Goal: Information Seeking & Learning: Learn about a topic

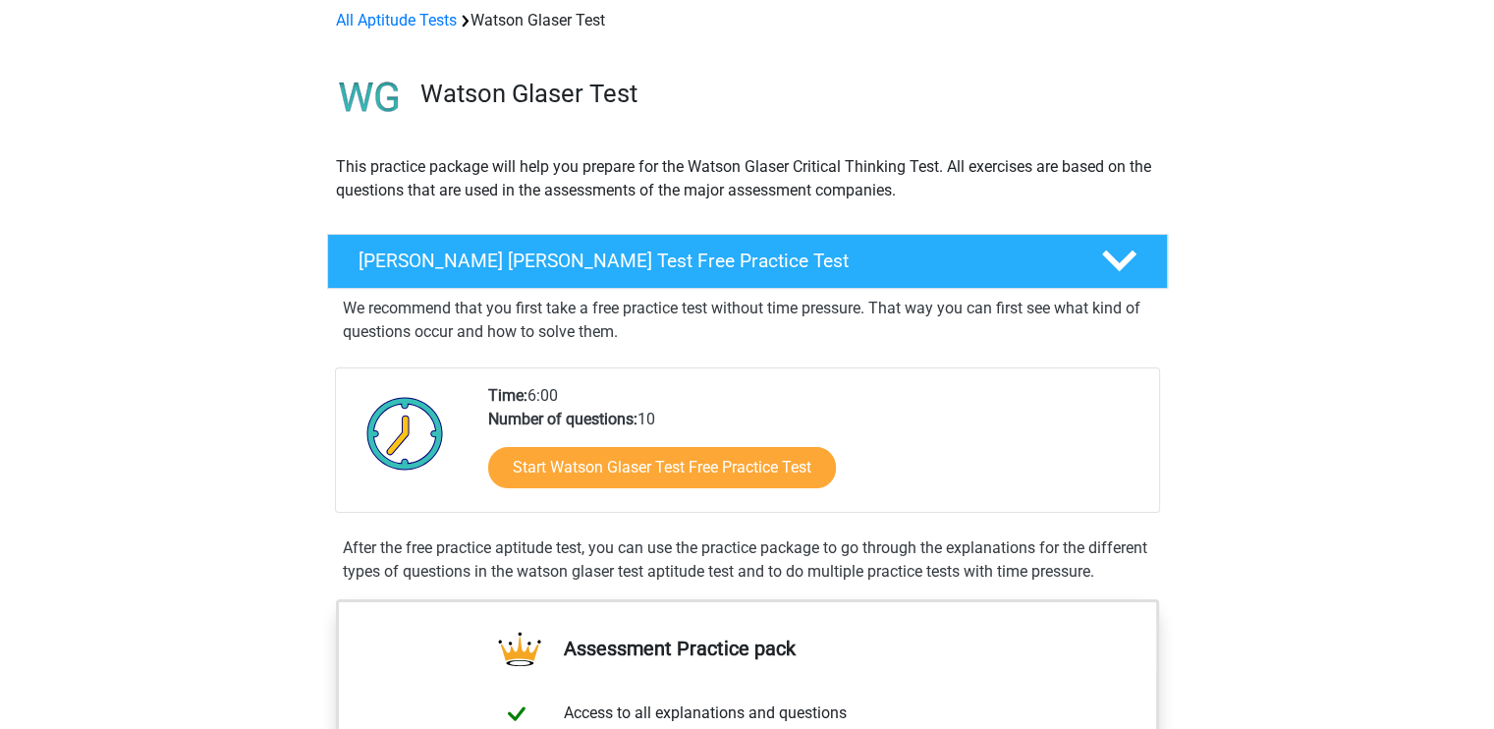
scroll to position [100, 0]
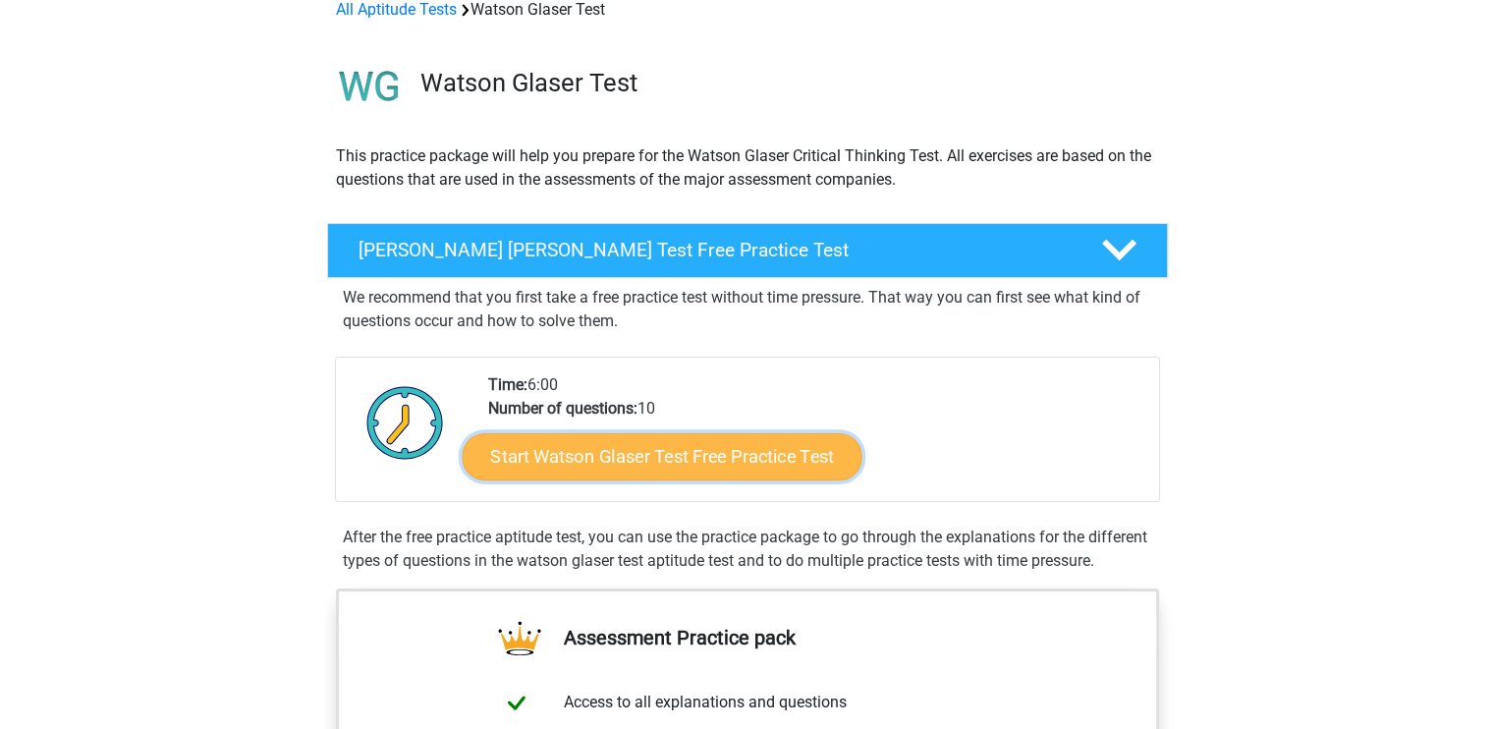
click at [687, 453] on link "Start Watson Glaser Test Free Practice Test" at bounding box center [662, 456] width 400 height 47
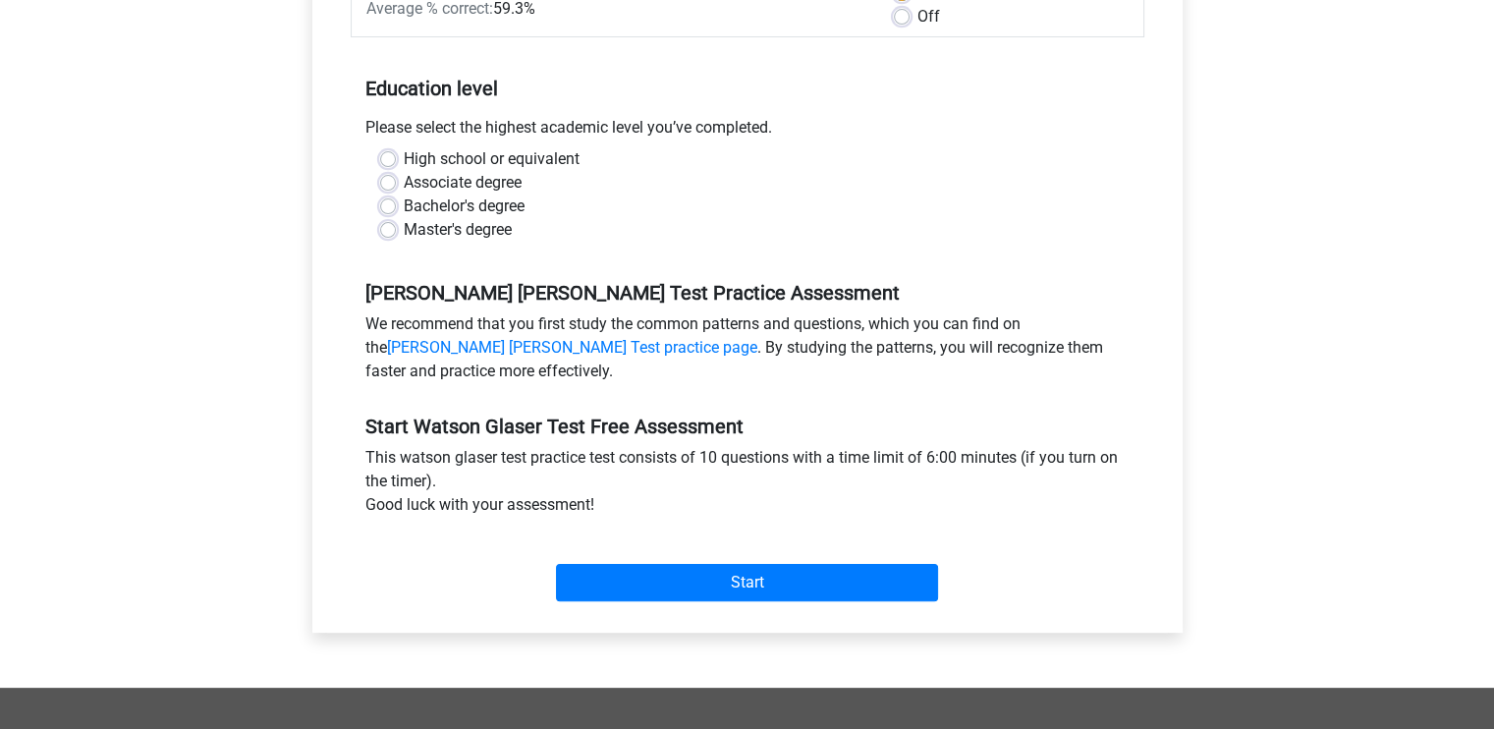
scroll to position [220, 0]
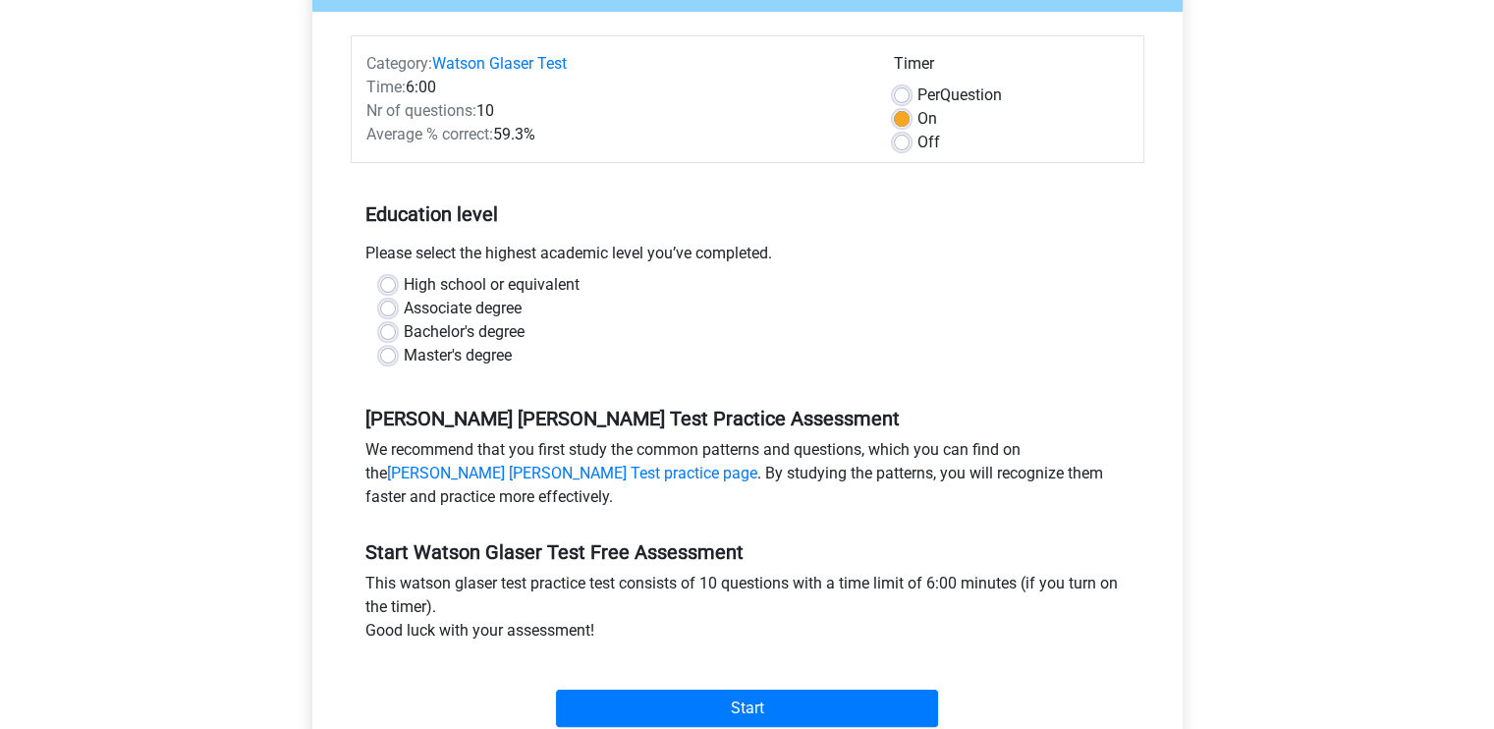
click at [404, 323] on label "Bachelor's degree" at bounding box center [464, 332] width 121 height 24
click at [383, 323] on input "Bachelor's degree" at bounding box center [388, 330] width 16 height 20
radio input "true"
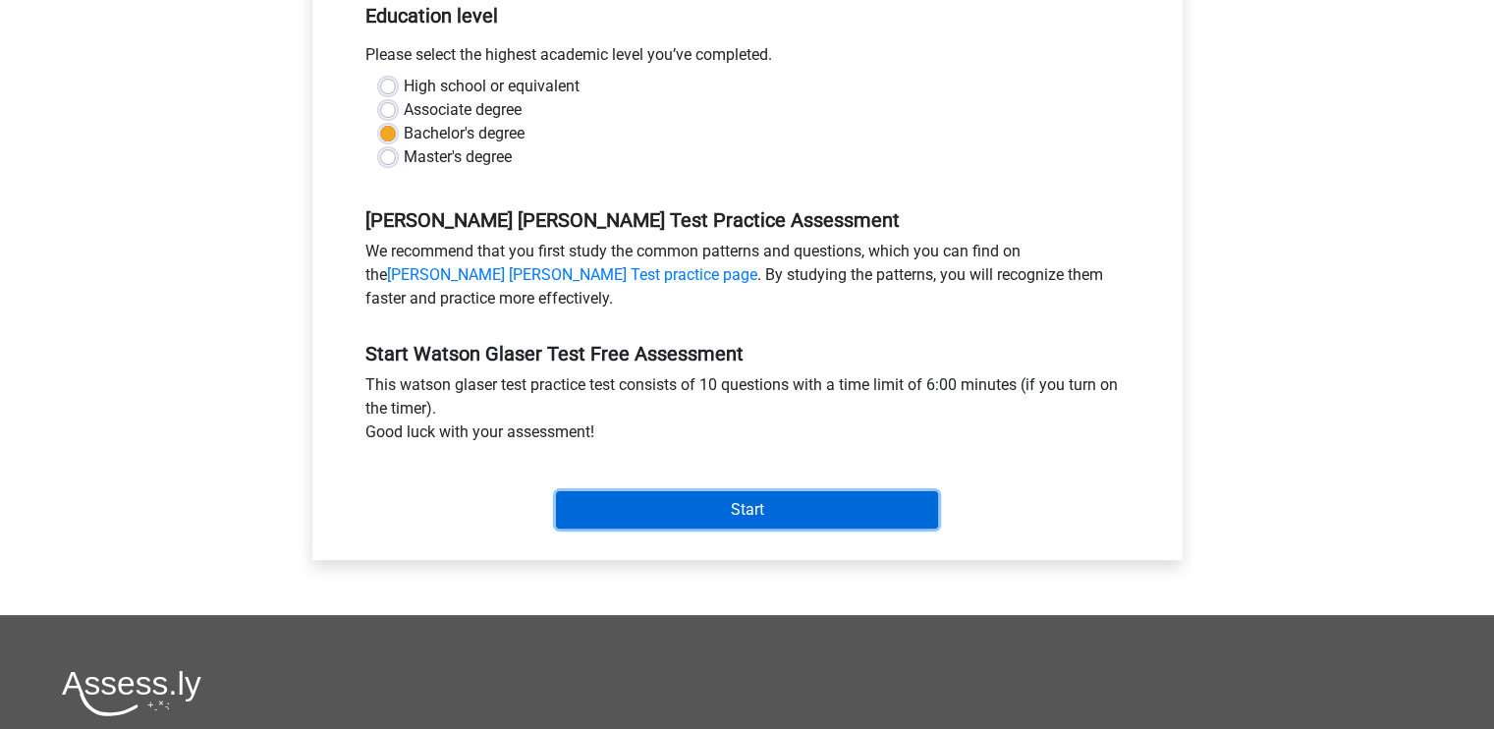
click at [765, 506] on input "Start" at bounding box center [747, 509] width 382 height 37
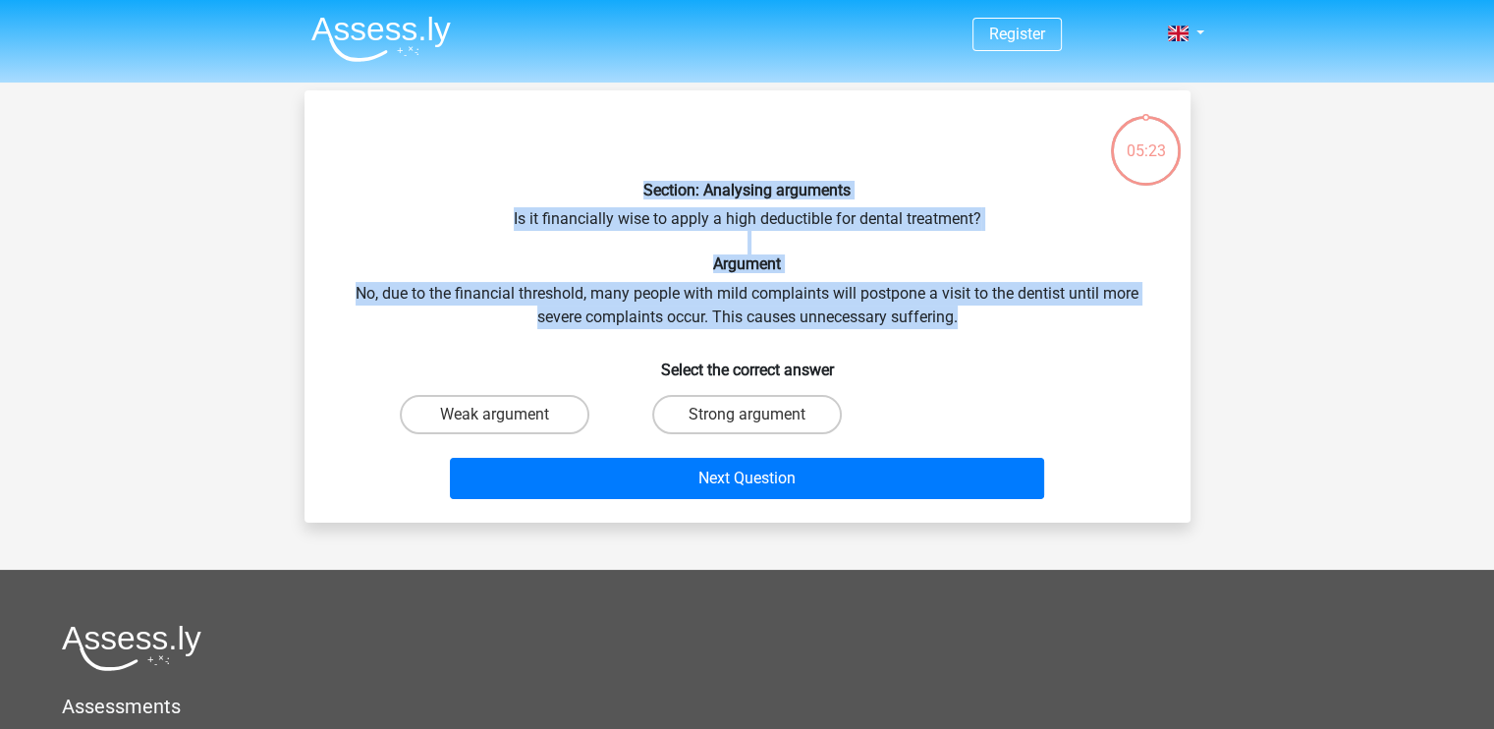
drag, startPoint x: 632, startPoint y: 189, endPoint x: 995, endPoint y: 328, distance: 389.4
click at [995, 328] on div "Section: Analysing arguments Is it financially wise to apply a high deductible …" at bounding box center [747, 306] width 870 height 401
copy div "Section: Analysing arguments Is it financially wise to apply a high deductible …"
click at [758, 420] on input "Strong argument" at bounding box center [753, 421] width 13 height 13
radio input "true"
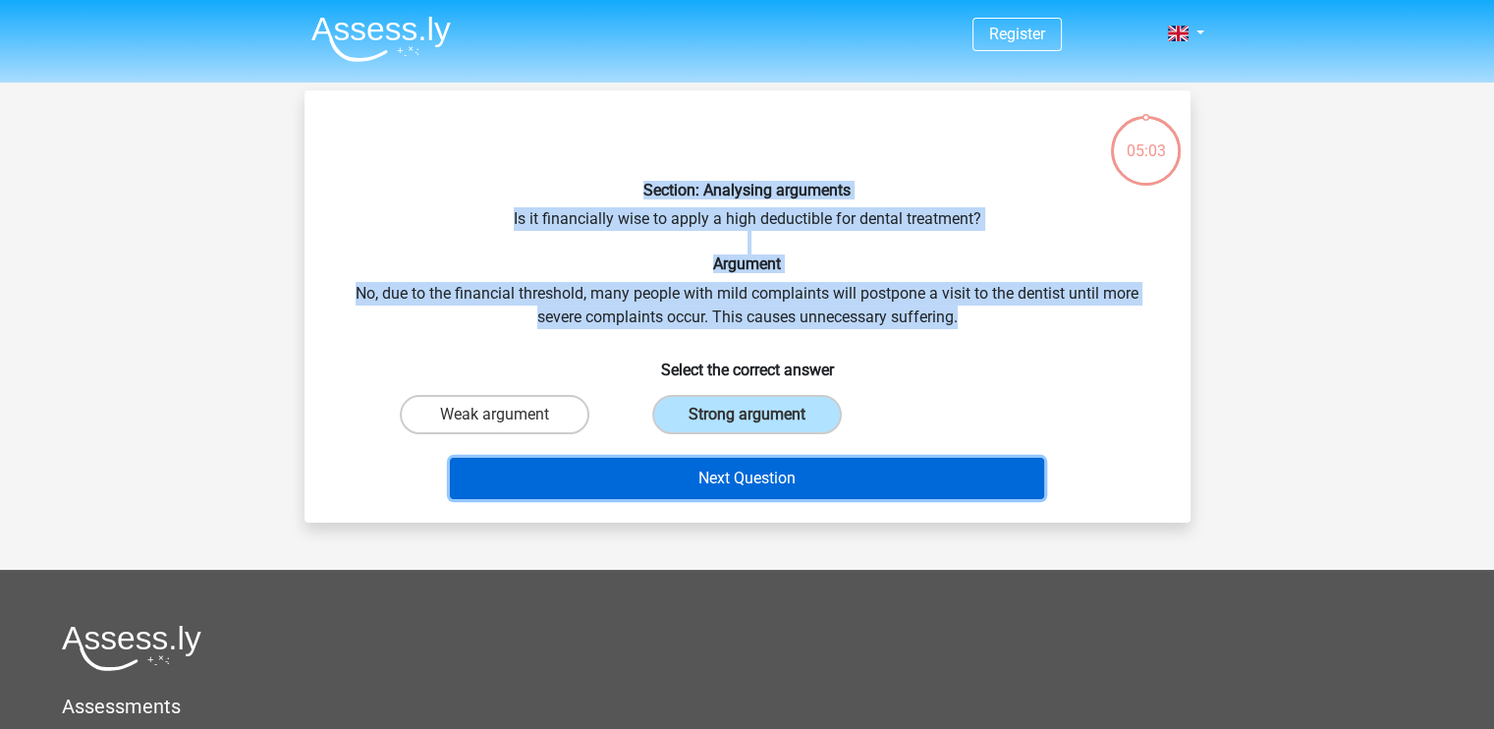
click at [747, 465] on button "Next Question" at bounding box center [747, 478] width 594 height 41
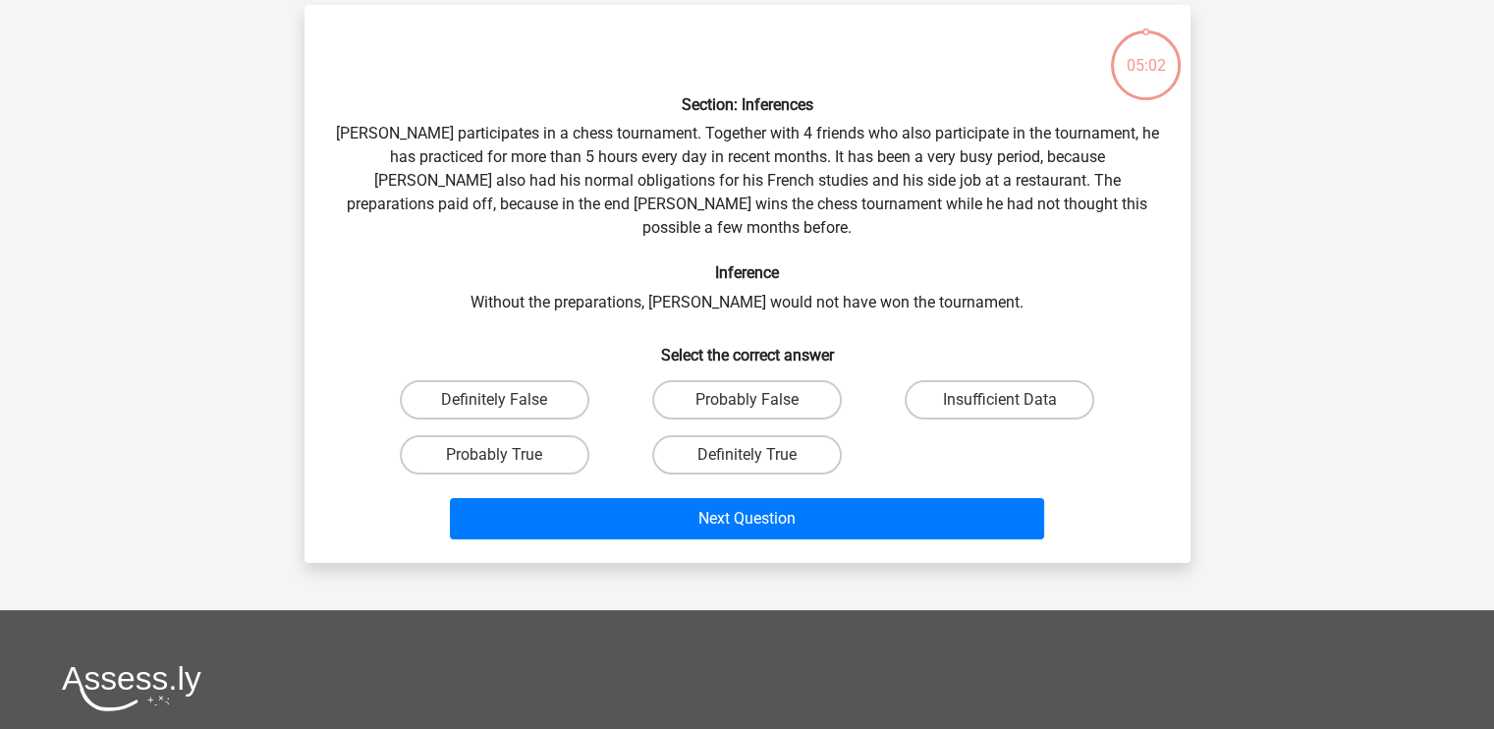
scroll to position [90, 0]
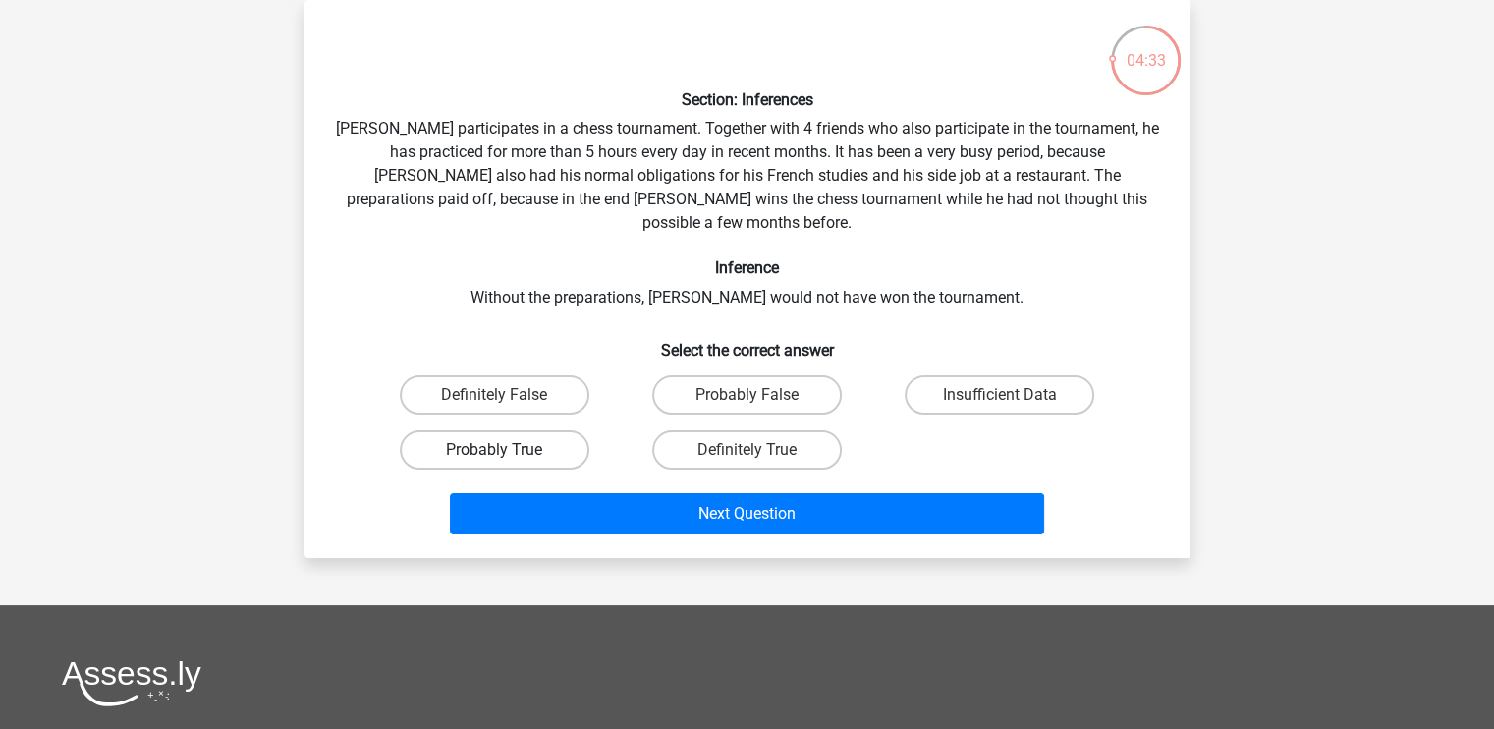
click at [530, 430] on label "Probably True" at bounding box center [495, 449] width 190 height 39
click at [507, 450] on input "Probably True" at bounding box center [500, 456] width 13 height 13
radio input "true"
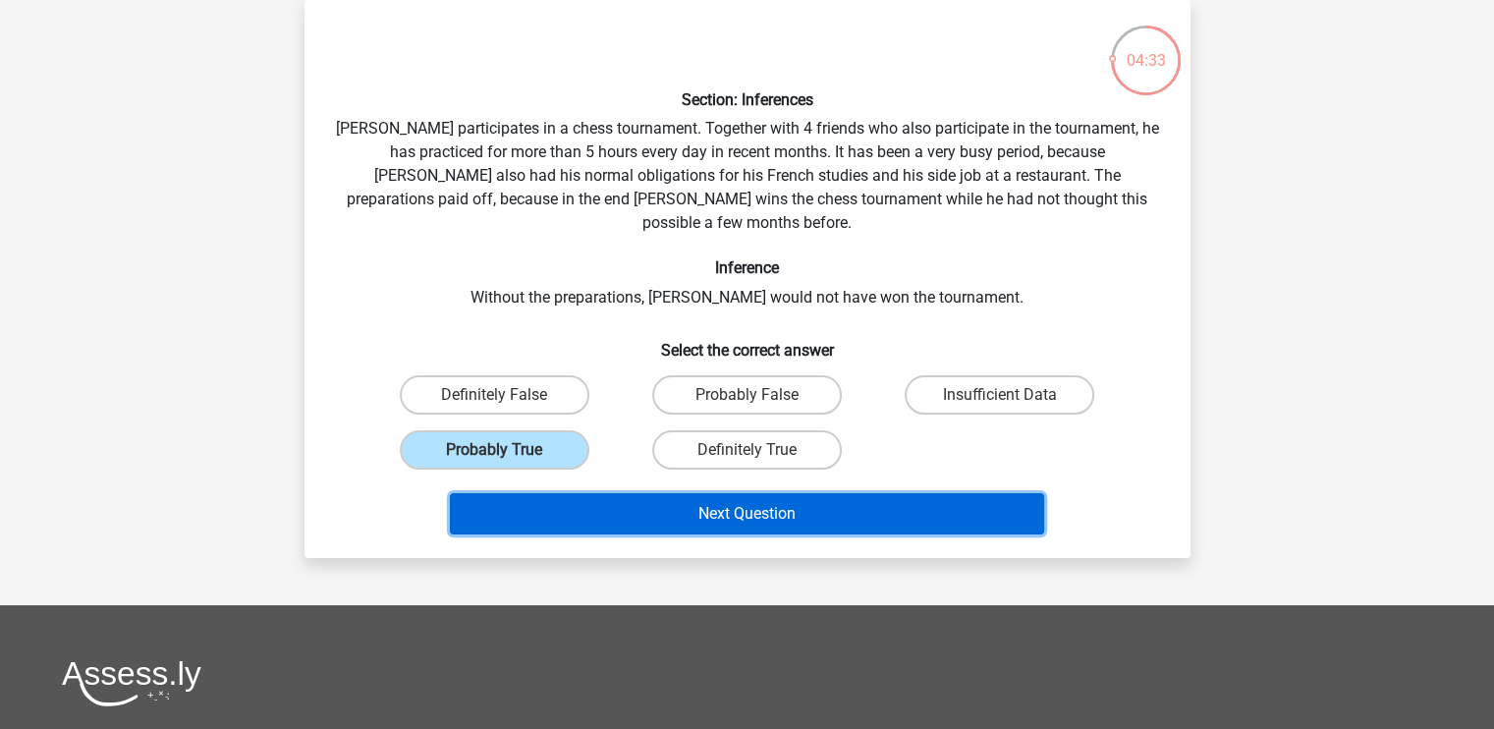
click at [670, 493] on button "Next Question" at bounding box center [747, 513] width 594 height 41
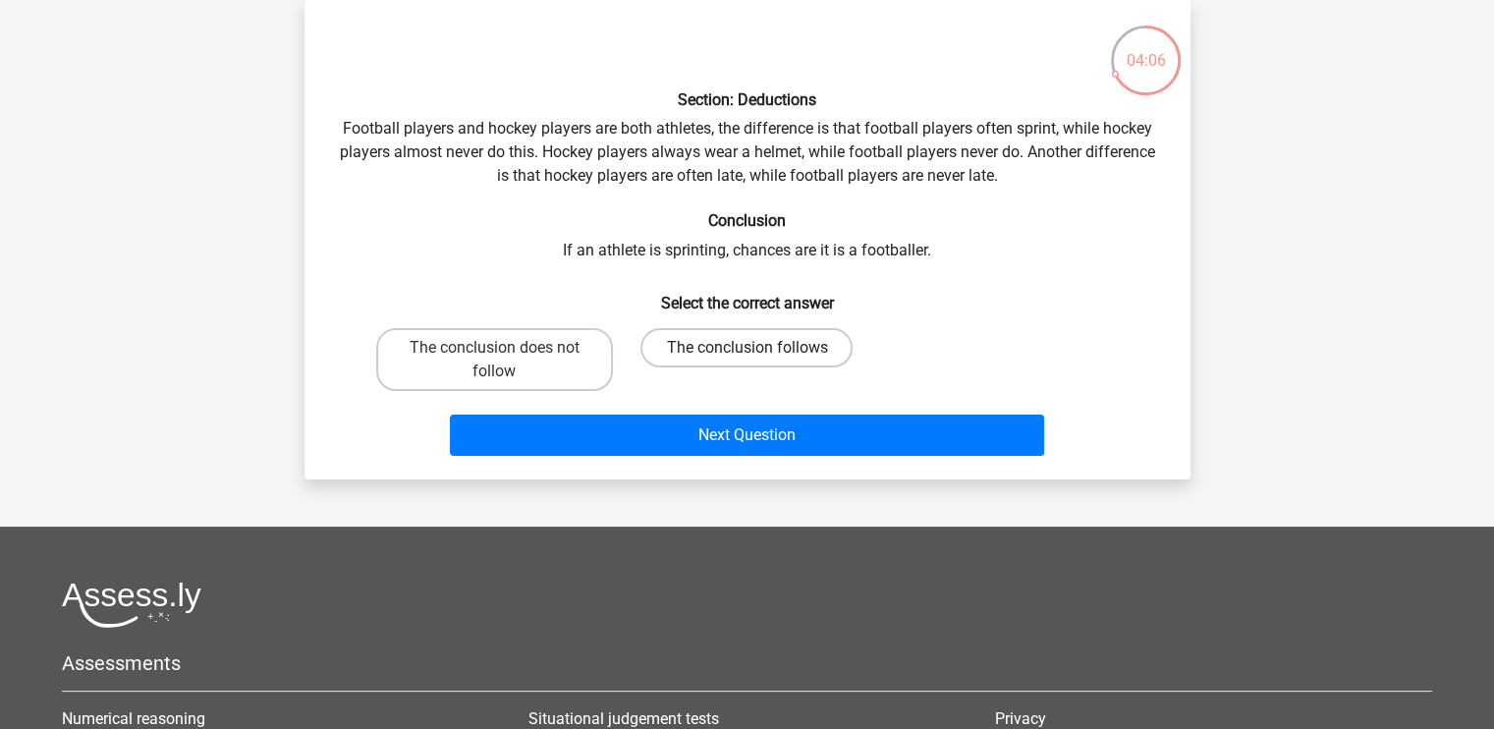
click at [700, 347] on label "The conclusion follows" at bounding box center [747, 347] width 212 height 39
click at [747, 348] on input "The conclusion follows" at bounding box center [753, 354] width 13 height 13
radio input "true"
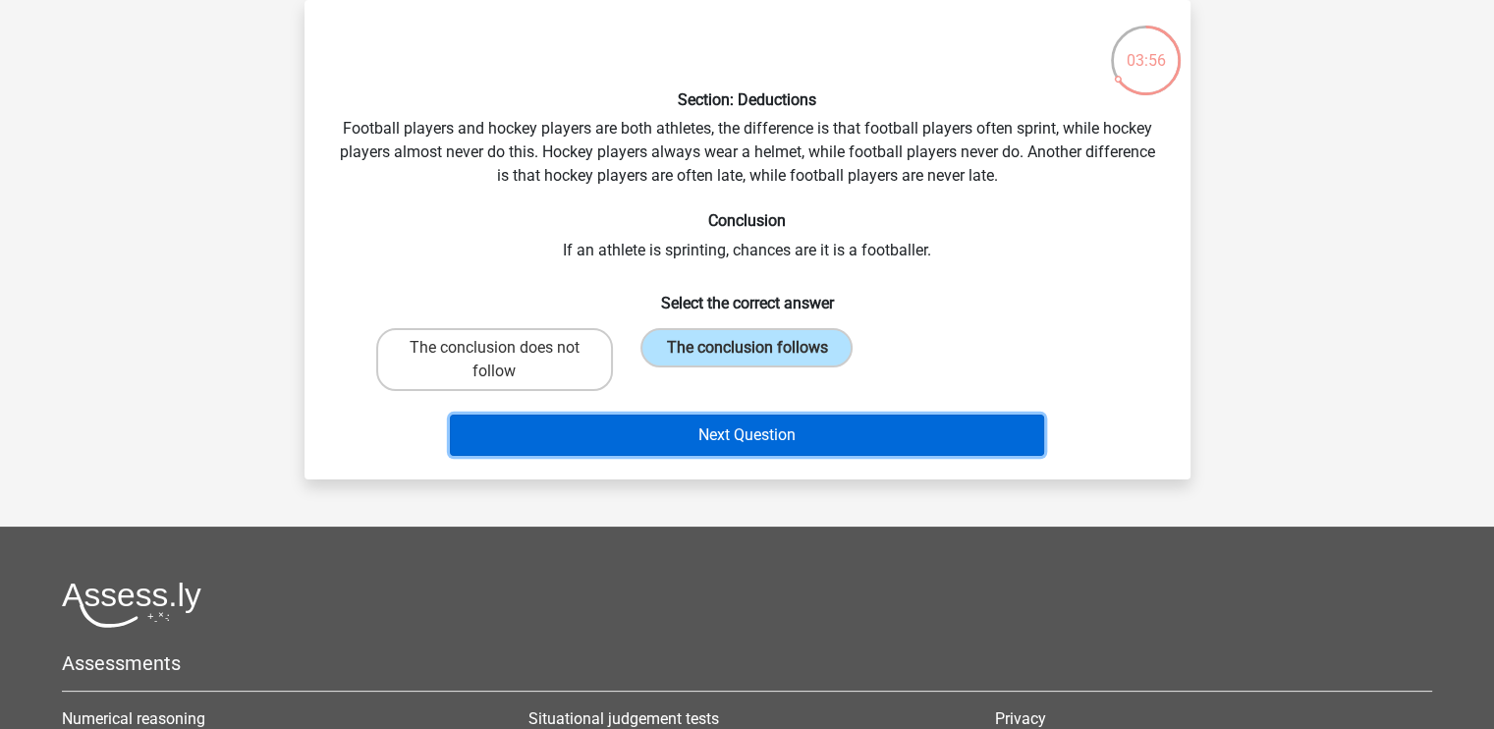
click at [753, 433] on button "Next Question" at bounding box center [747, 435] width 594 height 41
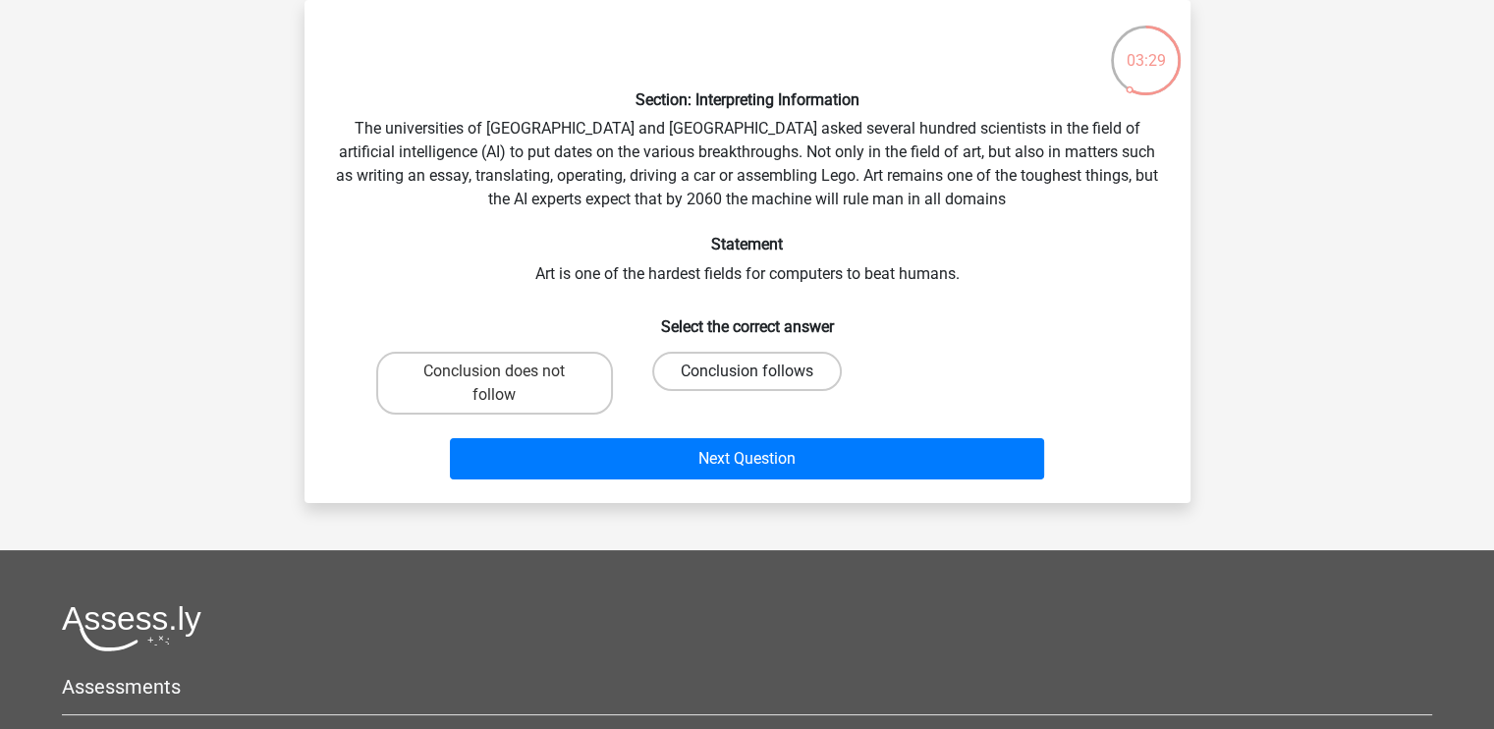
click at [789, 368] on label "Conclusion follows" at bounding box center [747, 371] width 190 height 39
click at [759, 371] on input "Conclusion follows" at bounding box center [753, 377] width 13 height 13
radio input "true"
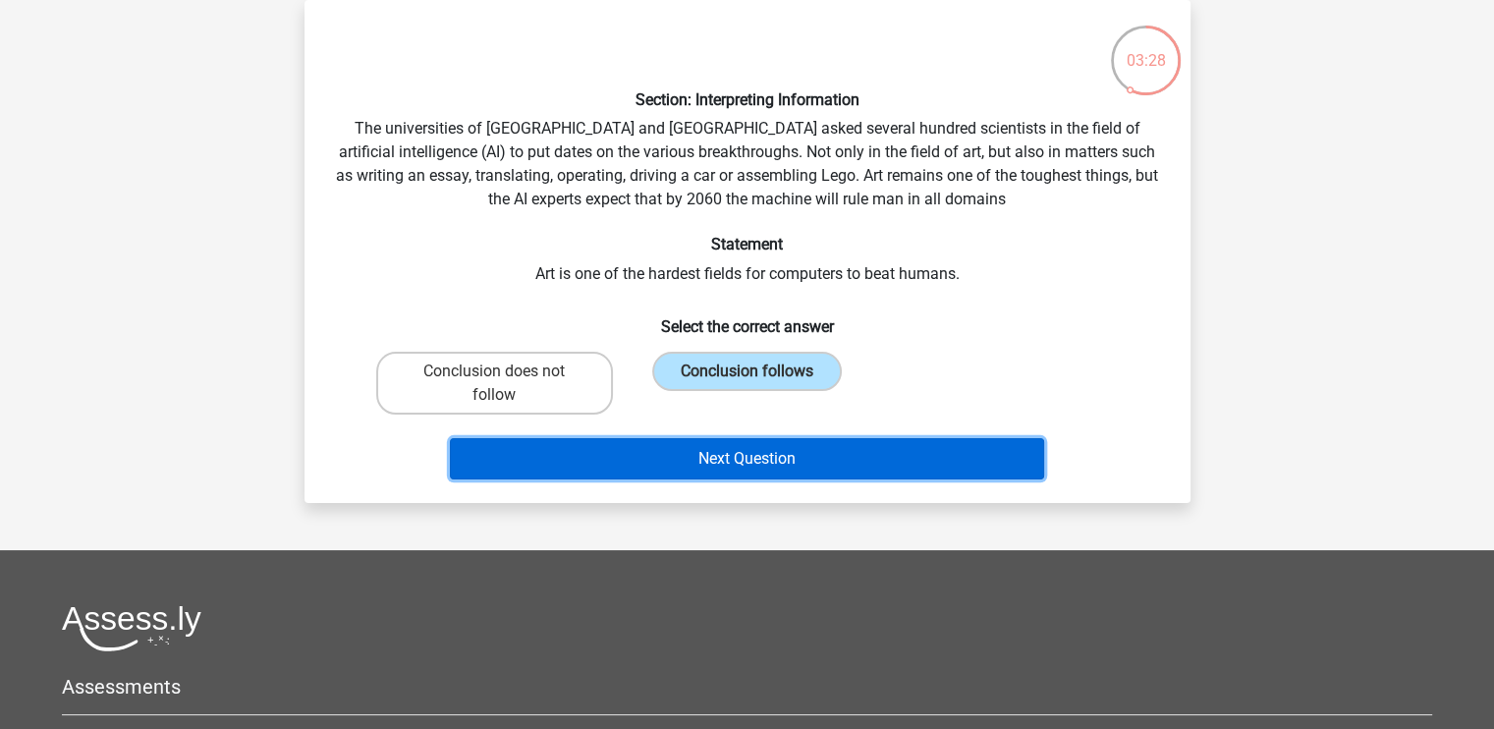
click at [755, 456] on button "Next Question" at bounding box center [747, 458] width 594 height 41
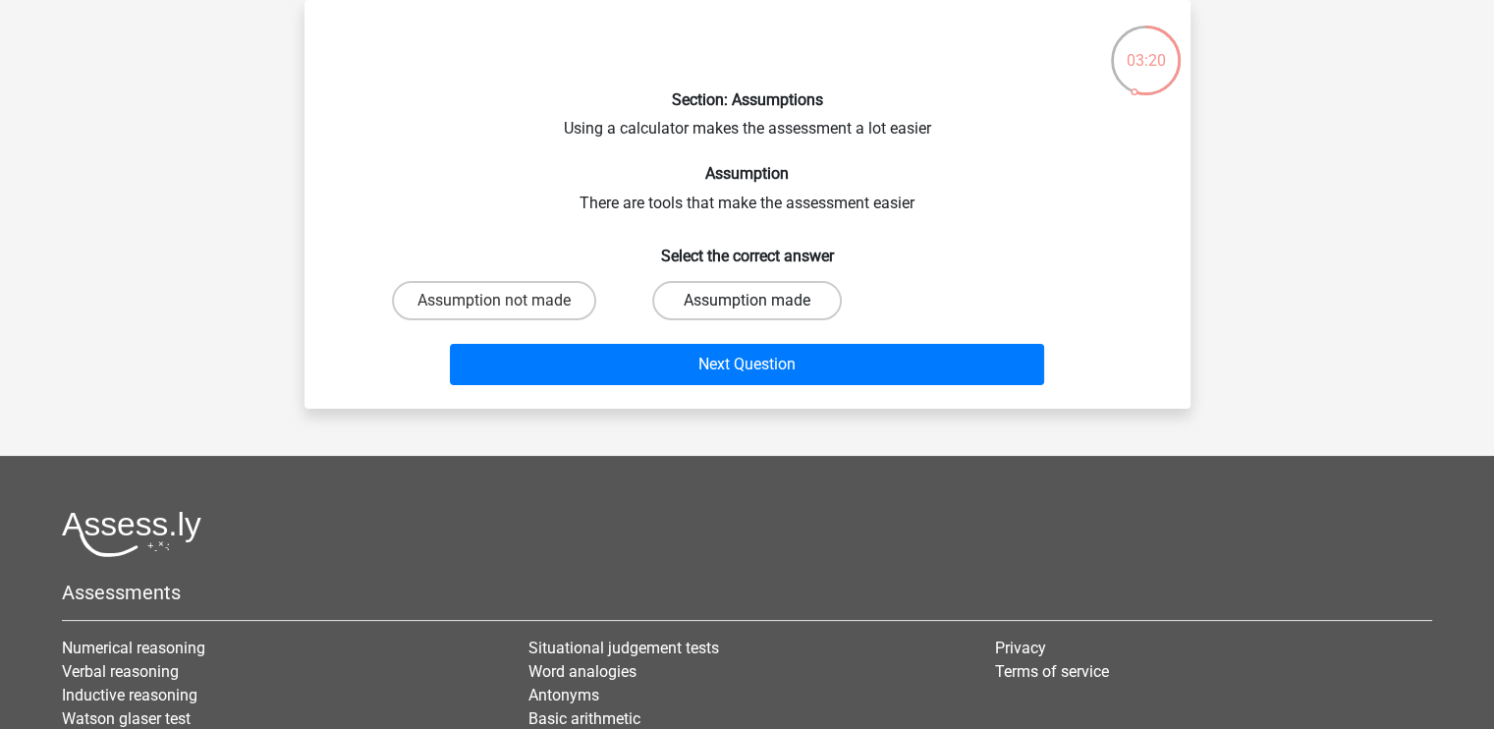
click at [700, 302] on label "Assumption made" at bounding box center [747, 300] width 190 height 39
click at [747, 302] on input "Assumption made" at bounding box center [753, 307] width 13 height 13
radio input "true"
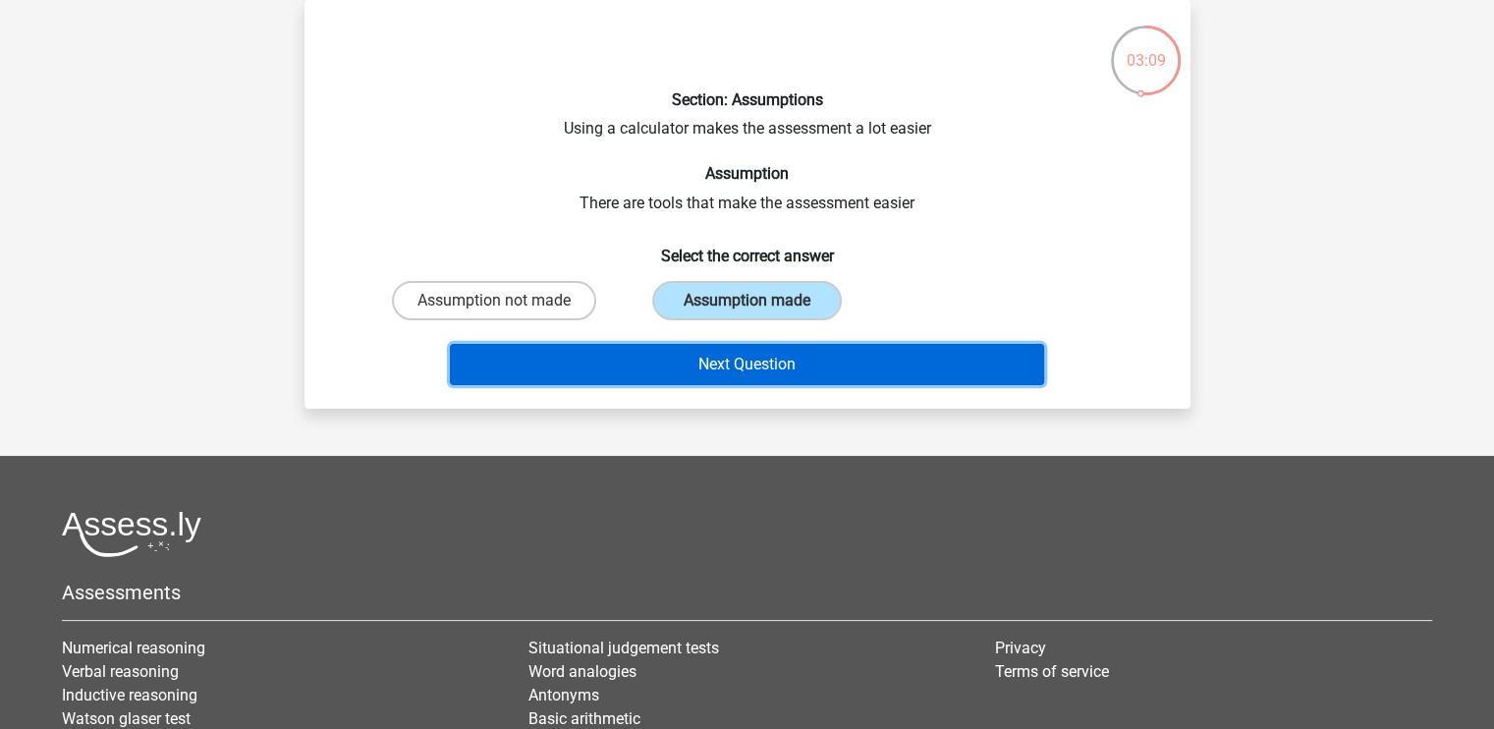
click at [814, 358] on button "Next Question" at bounding box center [747, 364] width 594 height 41
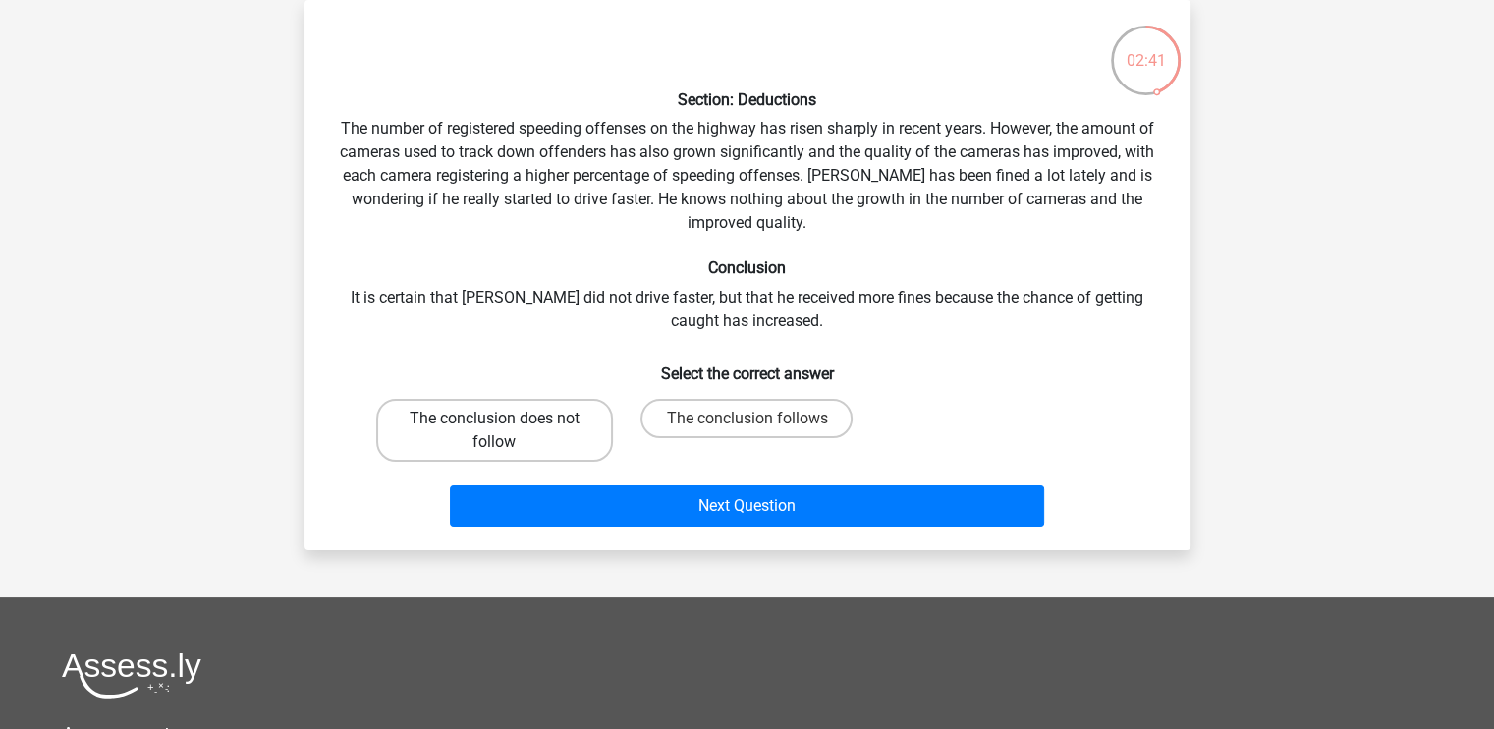
click at [559, 437] on label "The conclusion does not follow" at bounding box center [494, 430] width 237 height 63
click at [507, 431] on input "The conclusion does not follow" at bounding box center [500, 425] width 13 height 13
radio input "true"
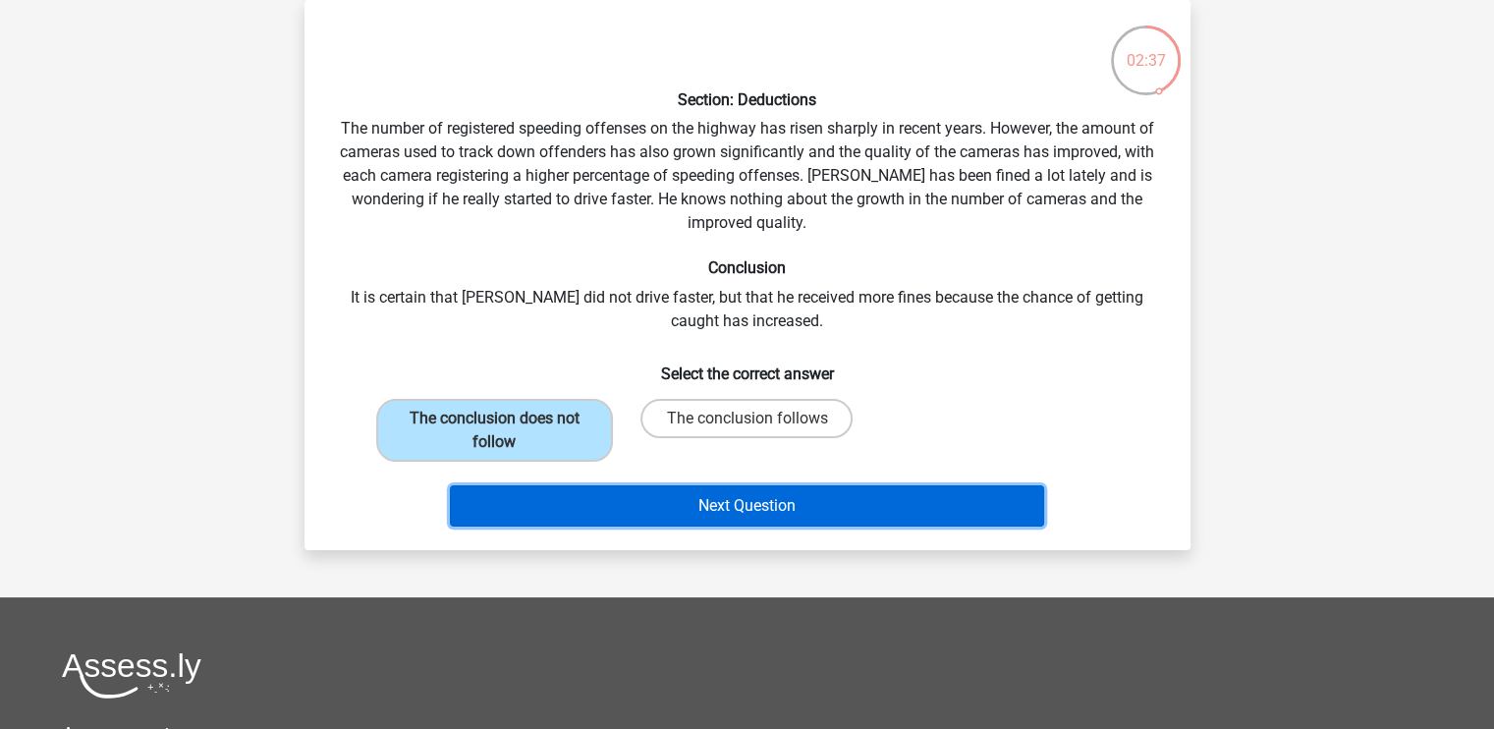
click at [728, 508] on button "Next Question" at bounding box center [747, 505] width 594 height 41
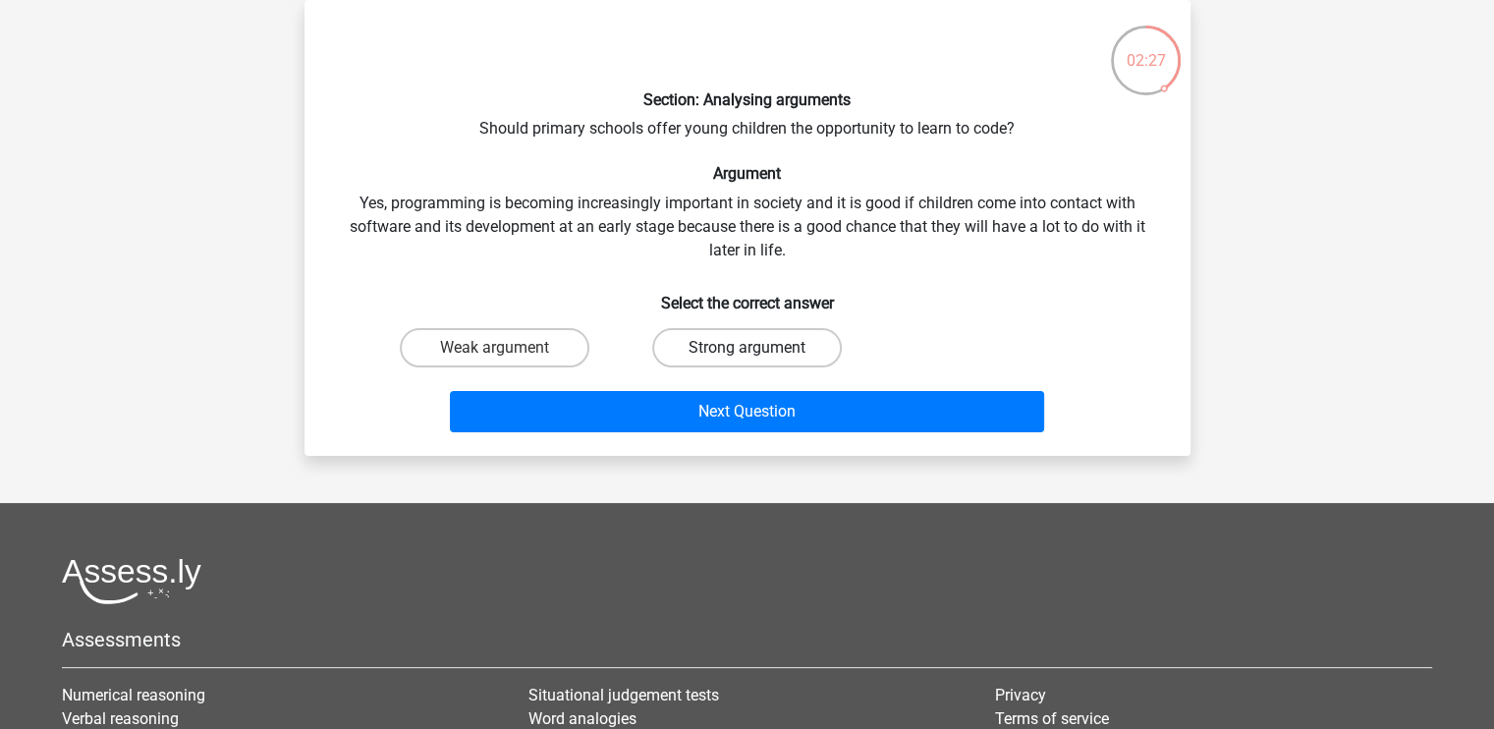
click at [681, 349] on label "Strong argument" at bounding box center [747, 347] width 190 height 39
click at [747, 349] on input "Strong argument" at bounding box center [753, 354] width 13 height 13
radio input "true"
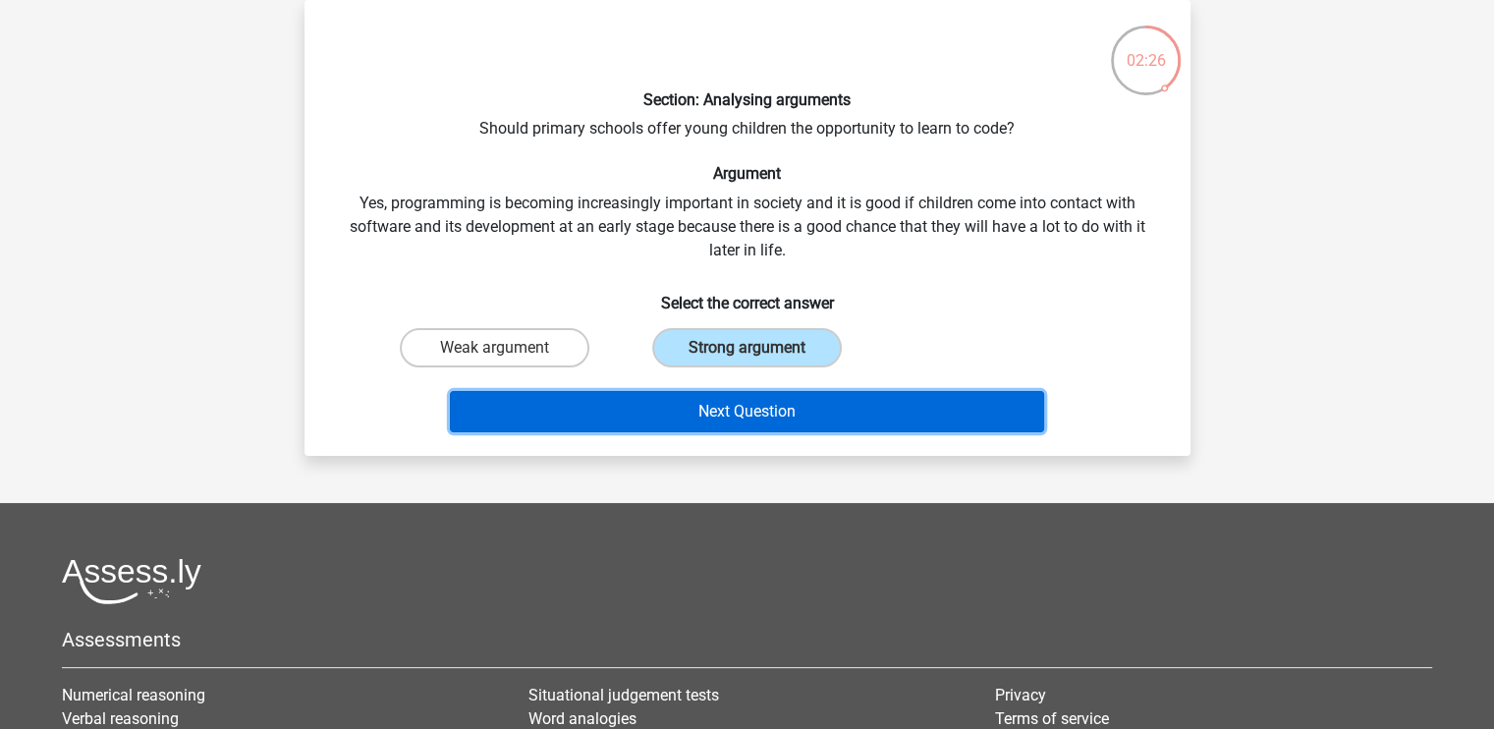
click at [703, 404] on button "Next Question" at bounding box center [747, 411] width 594 height 41
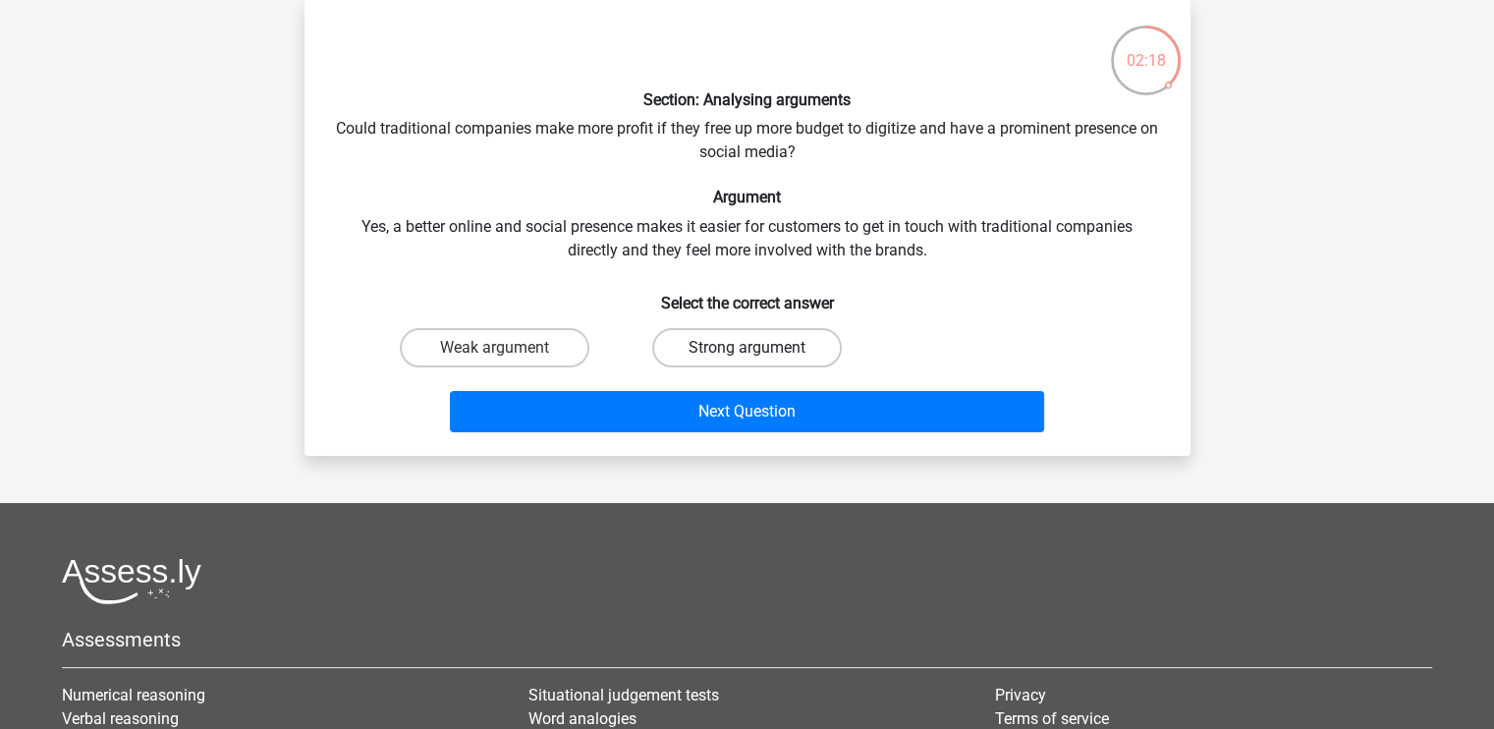
click at [786, 345] on label "Strong argument" at bounding box center [747, 347] width 190 height 39
click at [759, 348] on input "Strong argument" at bounding box center [753, 354] width 13 height 13
radio input "true"
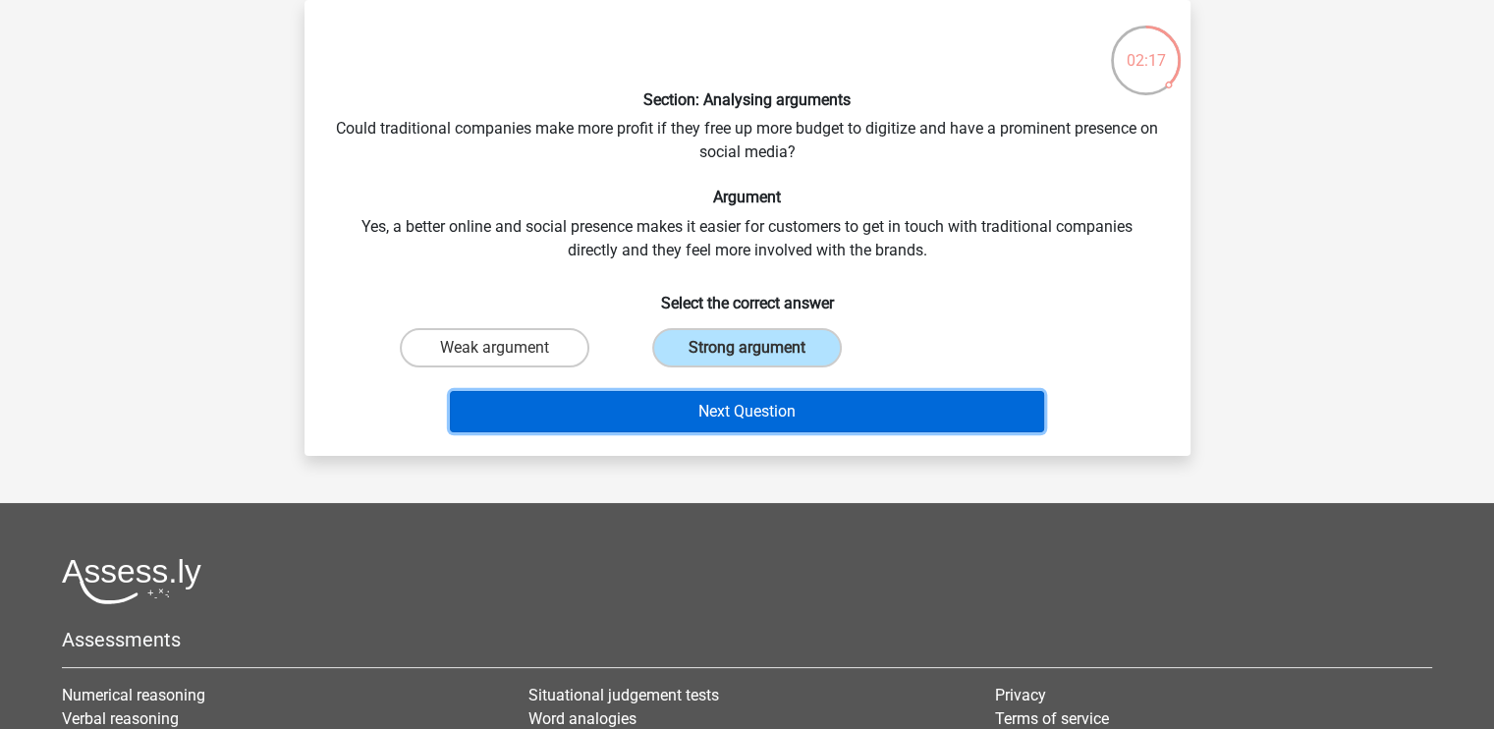
click at [774, 405] on button "Next Question" at bounding box center [747, 411] width 594 height 41
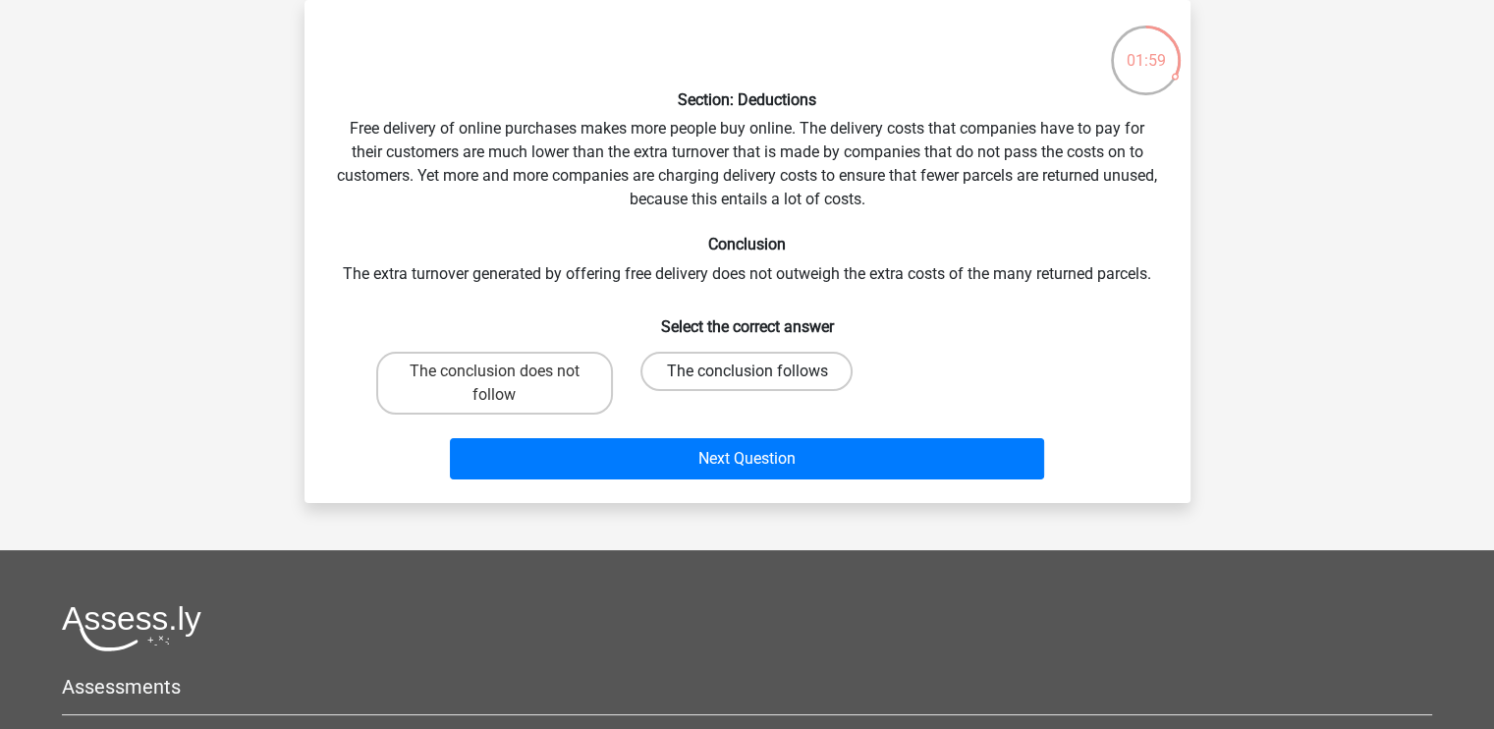
click at [794, 370] on label "The conclusion follows" at bounding box center [747, 371] width 212 height 39
click at [759, 371] on input "The conclusion follows" at bounding box center [753, 377] width 13 height 13
radio input "true"
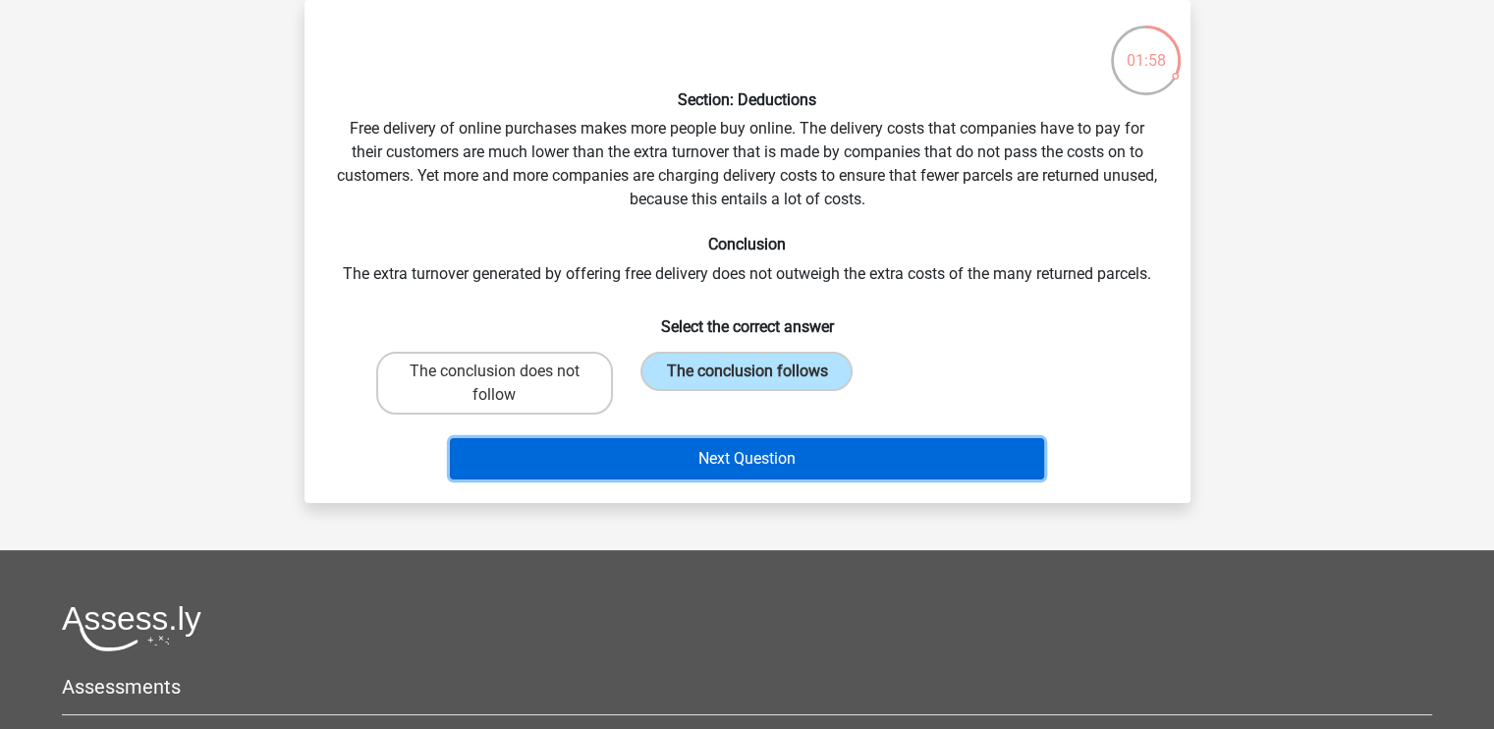
click at [774, 457] on button "Next Question" at bounding box center [747, 458] width 594 height 41
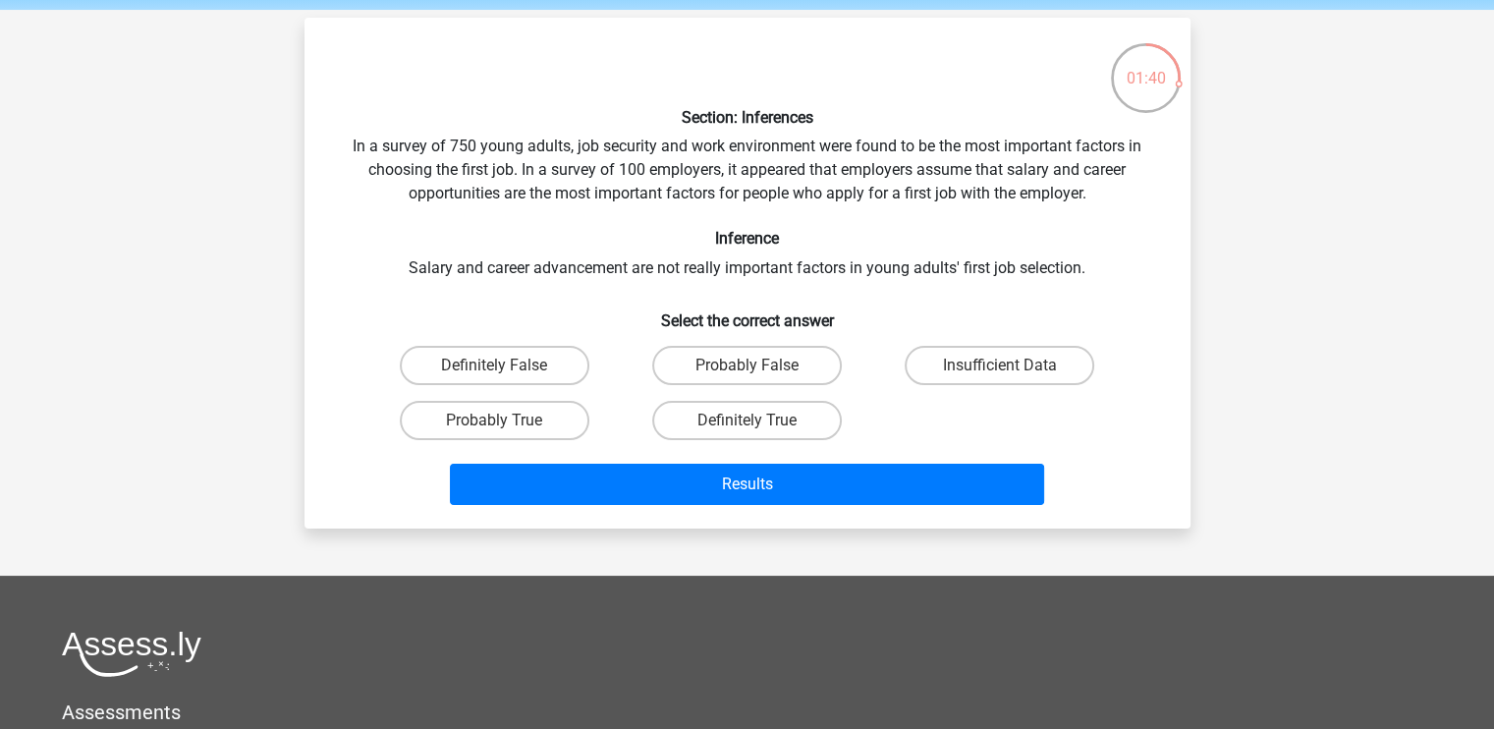
scroll to position [74, 0]
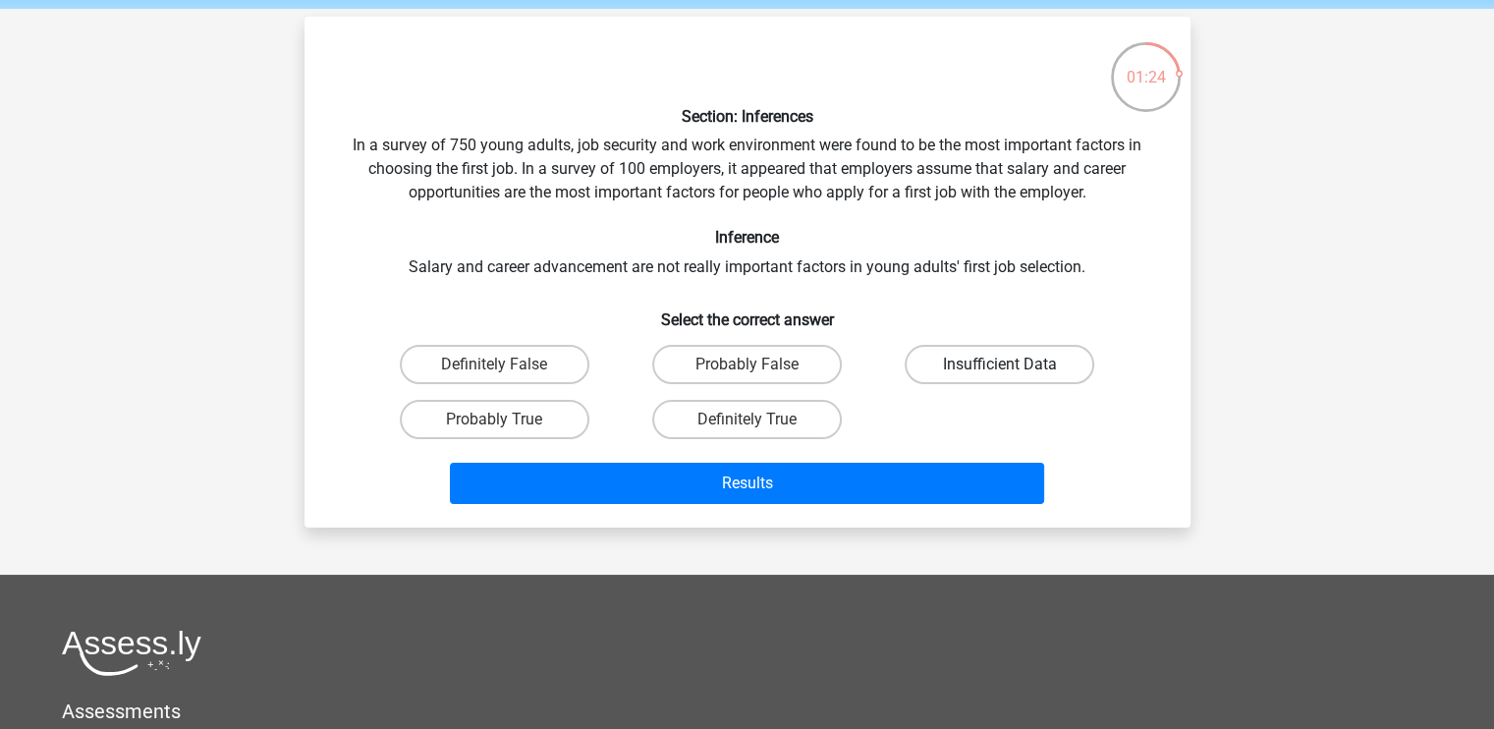
click at [951, 377] on label "Insufficient Data" at bounding box center [1000, 364] width 190 height 39
click at [1000, 377] on input "Insufficient Data" at bounding box center [1006, 370] width 13 height 13
radio input "true"
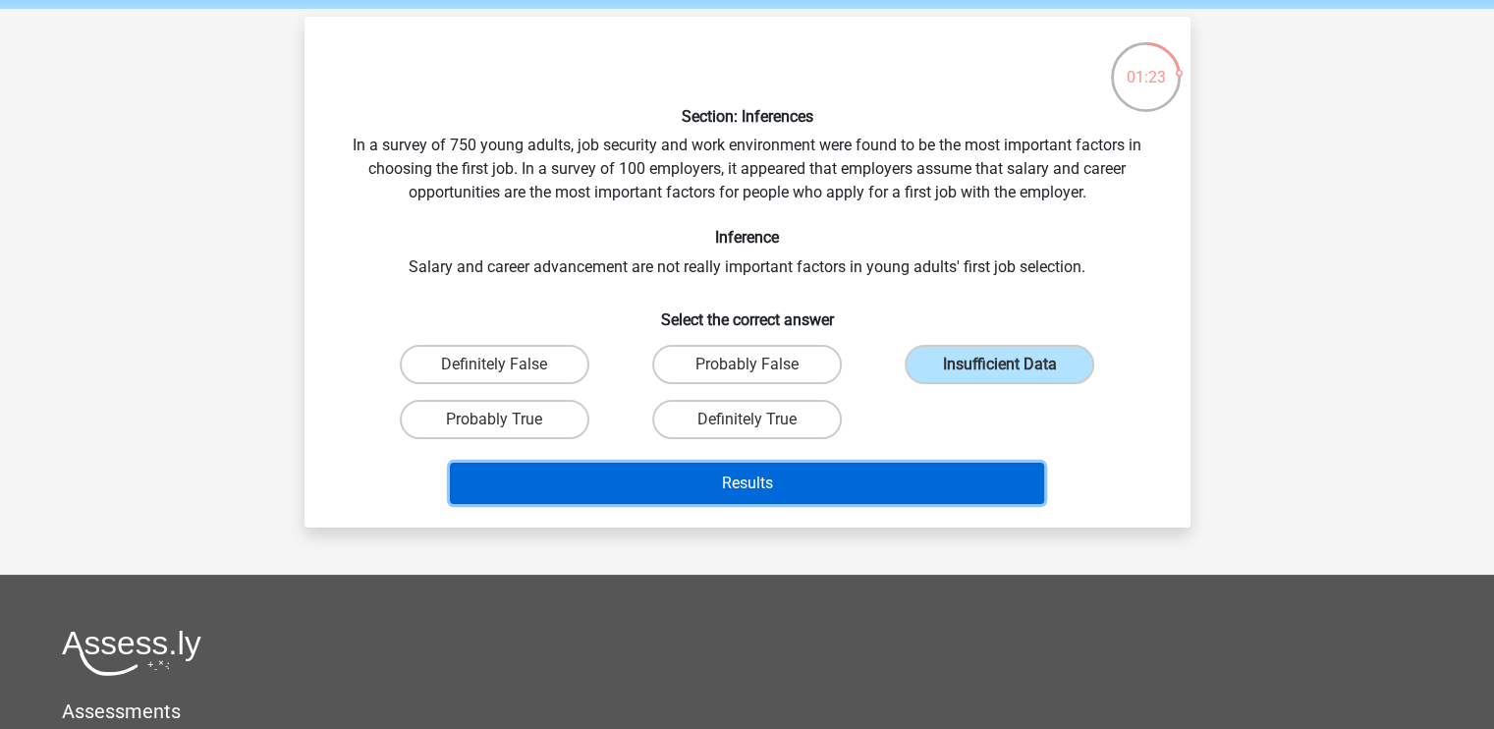
click at [867, 483] on button "Results" at bounding box center [747, 483] width 594 height 41
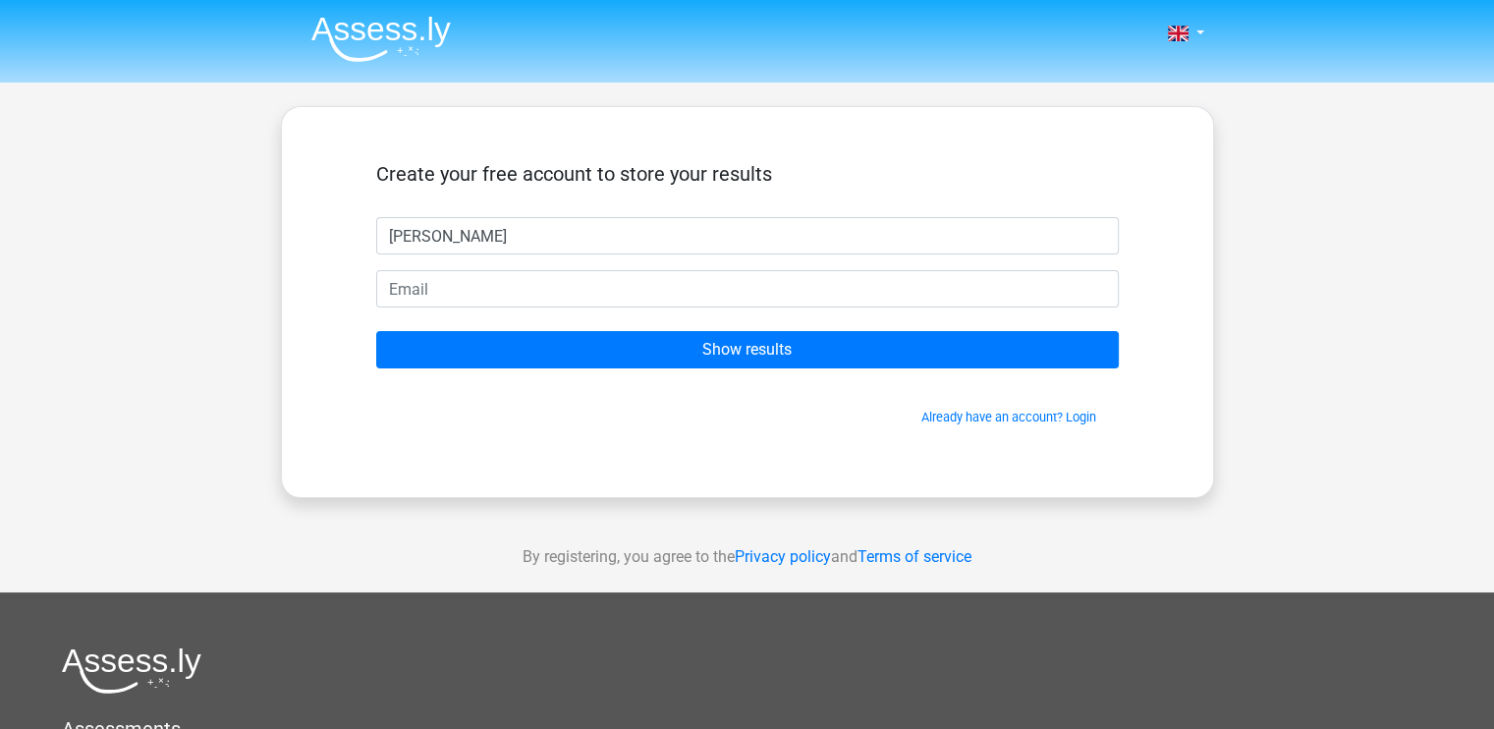
type input "louie"
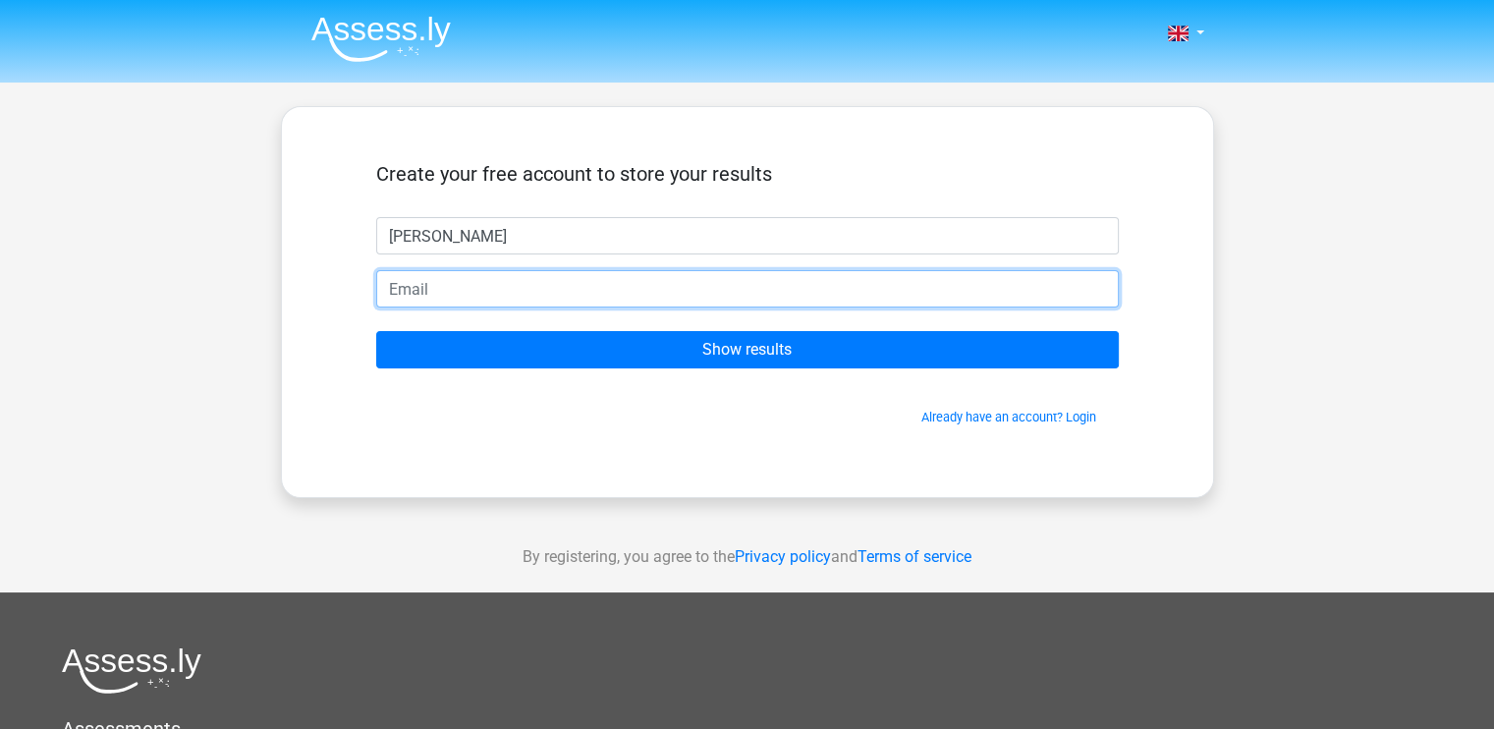
type input "P"
type input "Louiepmr99@gmail.com"
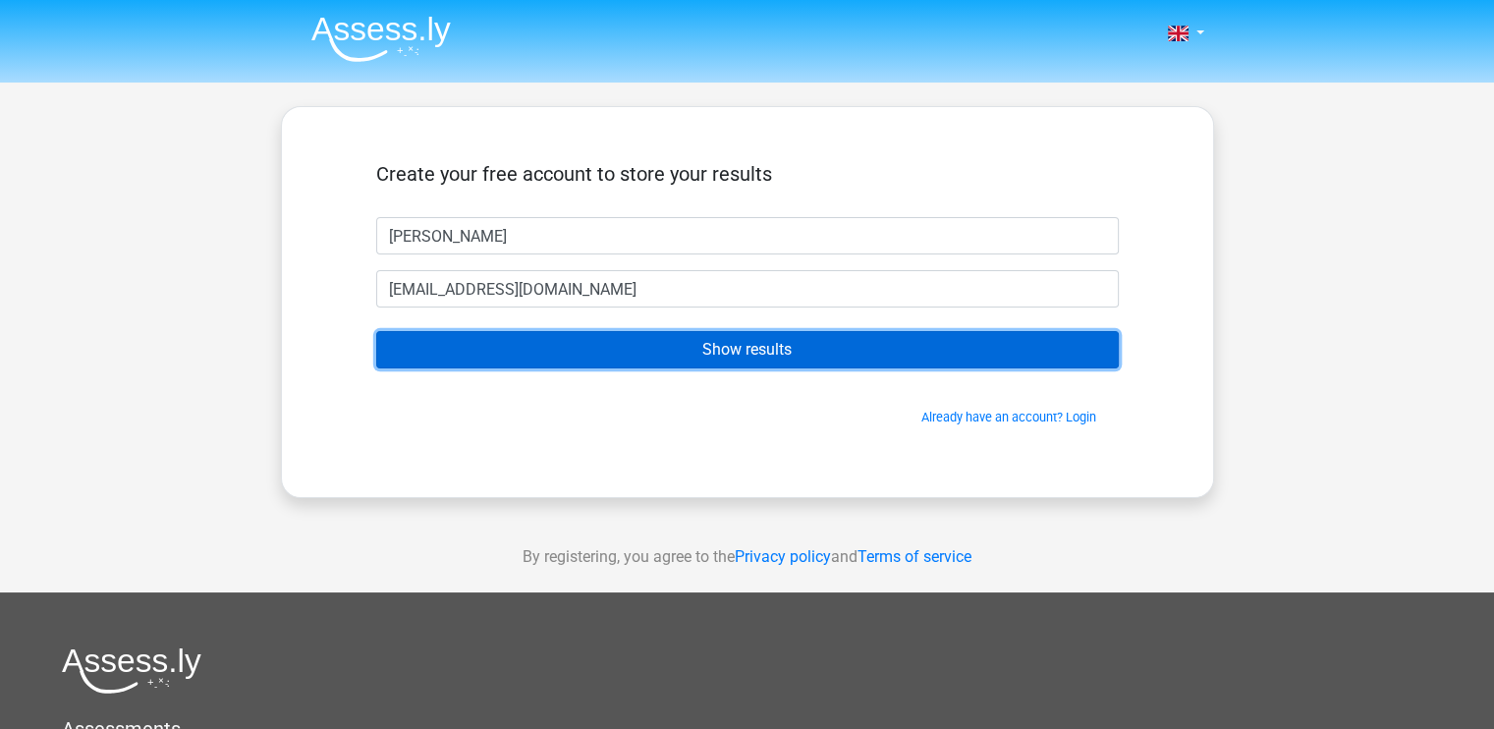
drag, startPoint x: 0, startPoint y: 0, endPoint x: 958, endPoint y: 345, distance: 1018.1
click at [958, 345] on input "Show results" at bounding box center [747, 349] width 743 height 37
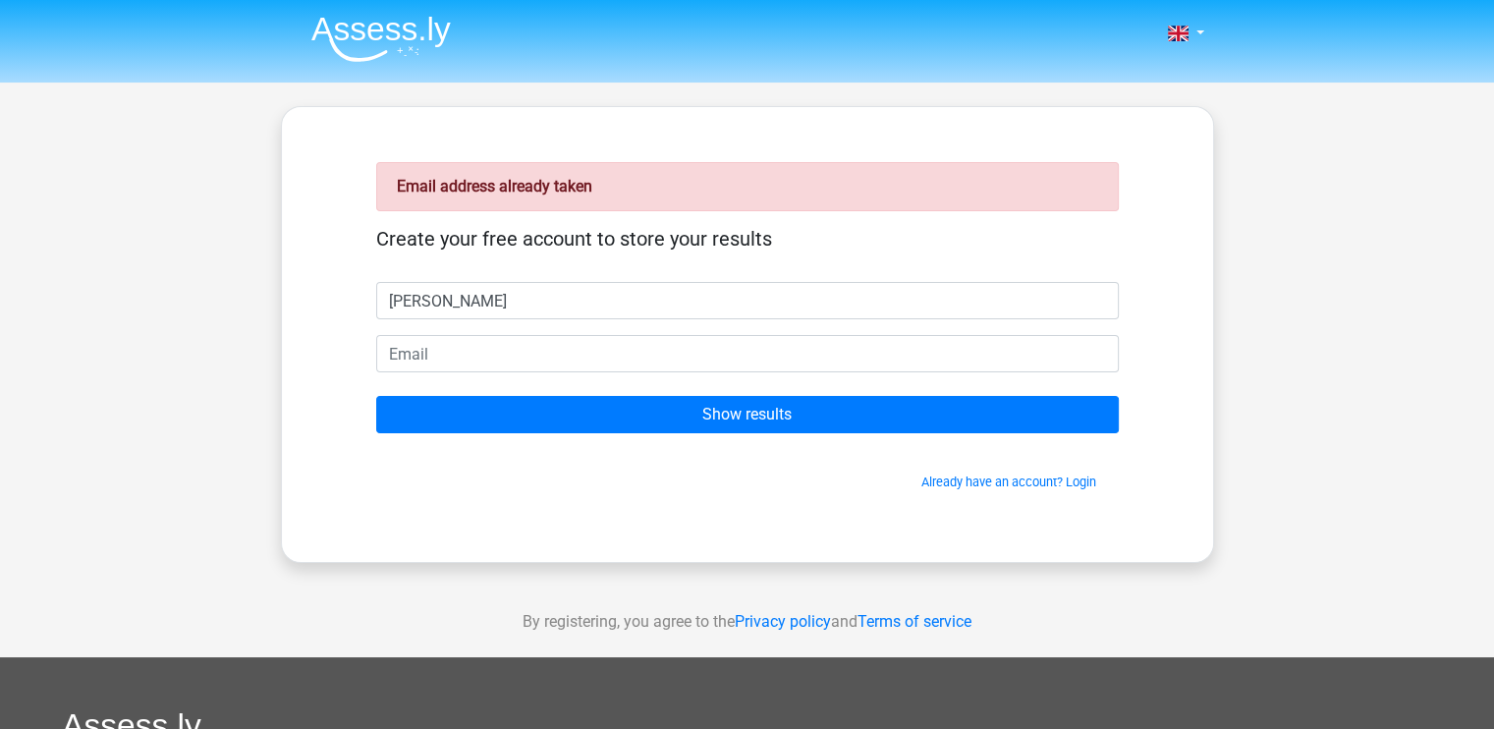
type input "[PERSON_NAME]"
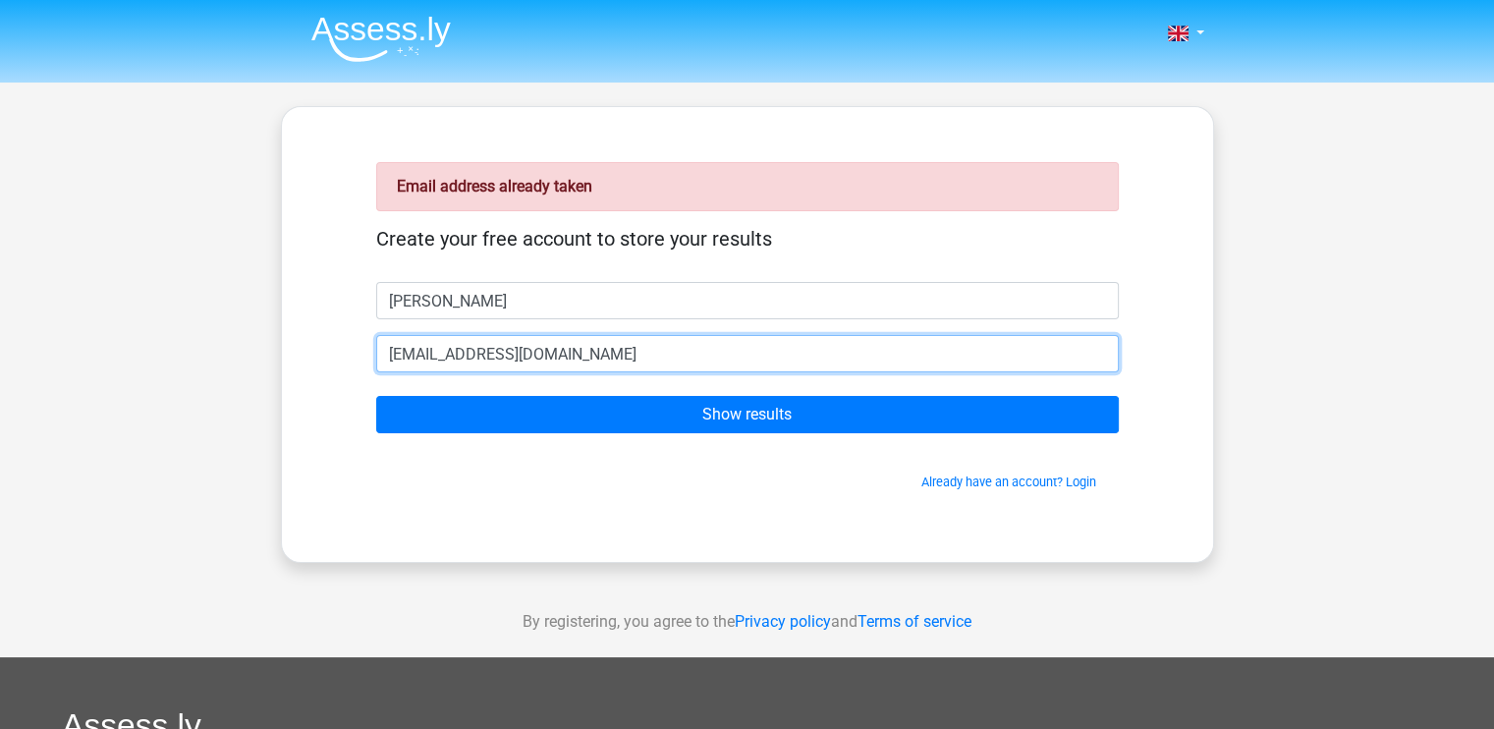
type input "[EMAIL_ADDRESS][DOMAIN_NAME]"
click at [376, 396] on input "Show results" at bounding box center [747, 414] width 743 height 37
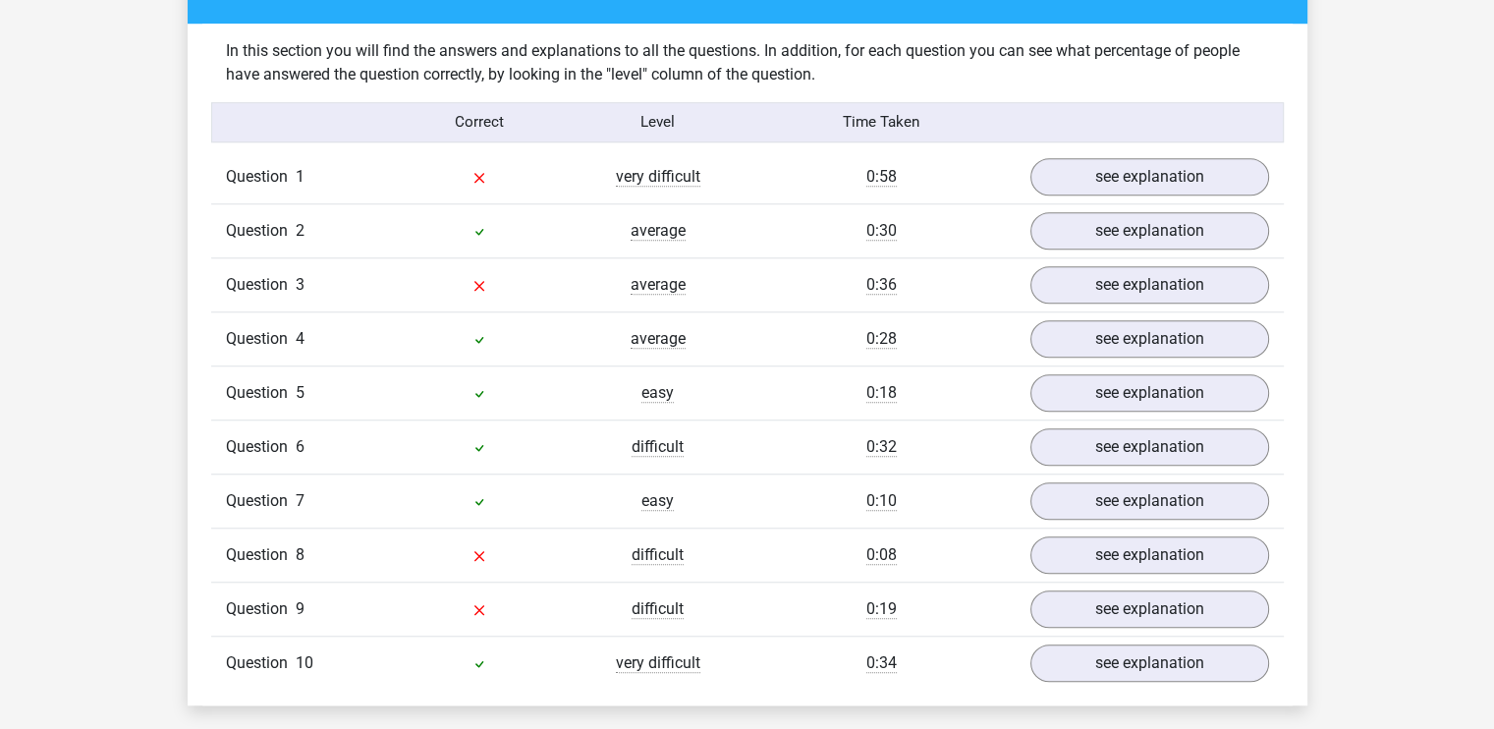
scroll to position [1504, 0]
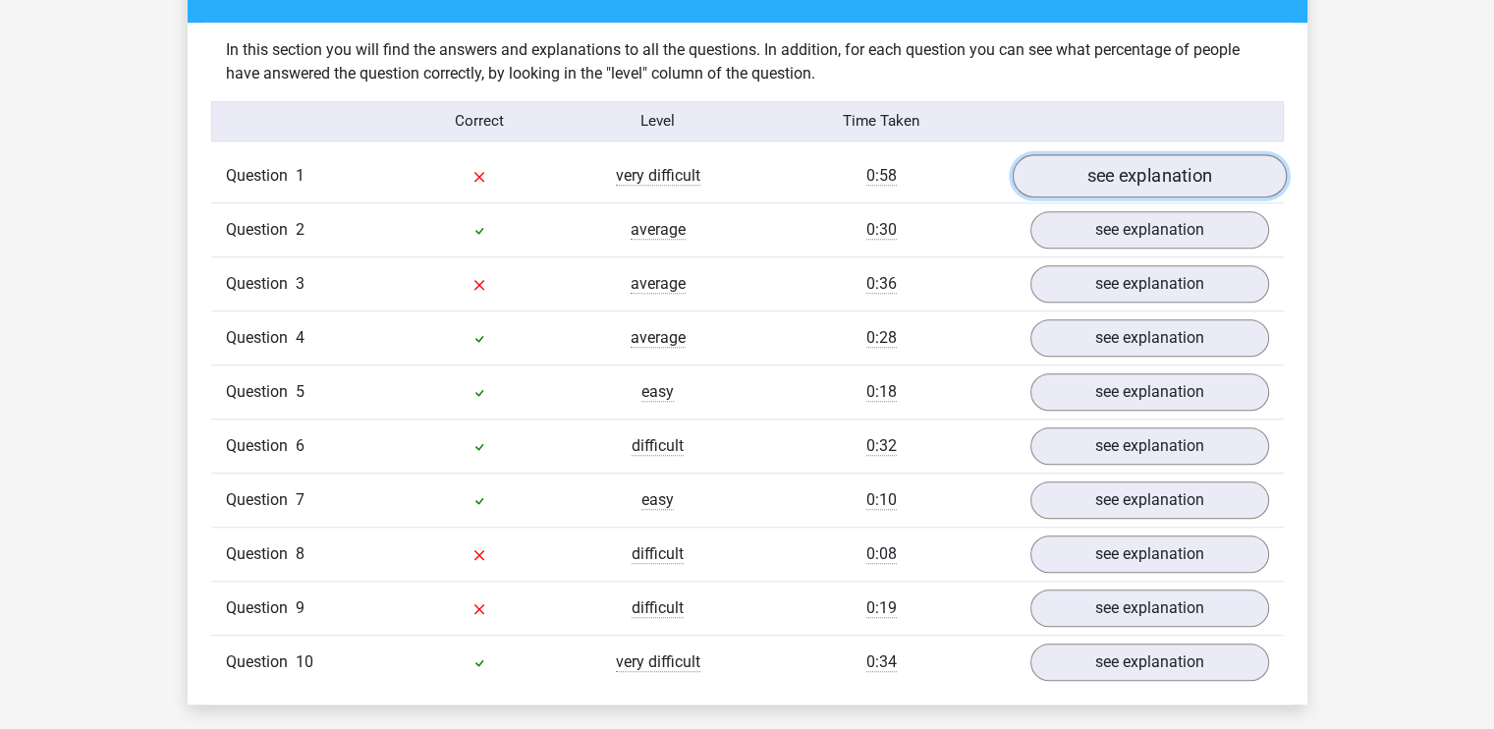
click at [1154, 176] on link "see explanation" at bounding box center [1149, 175] width 274 height 43
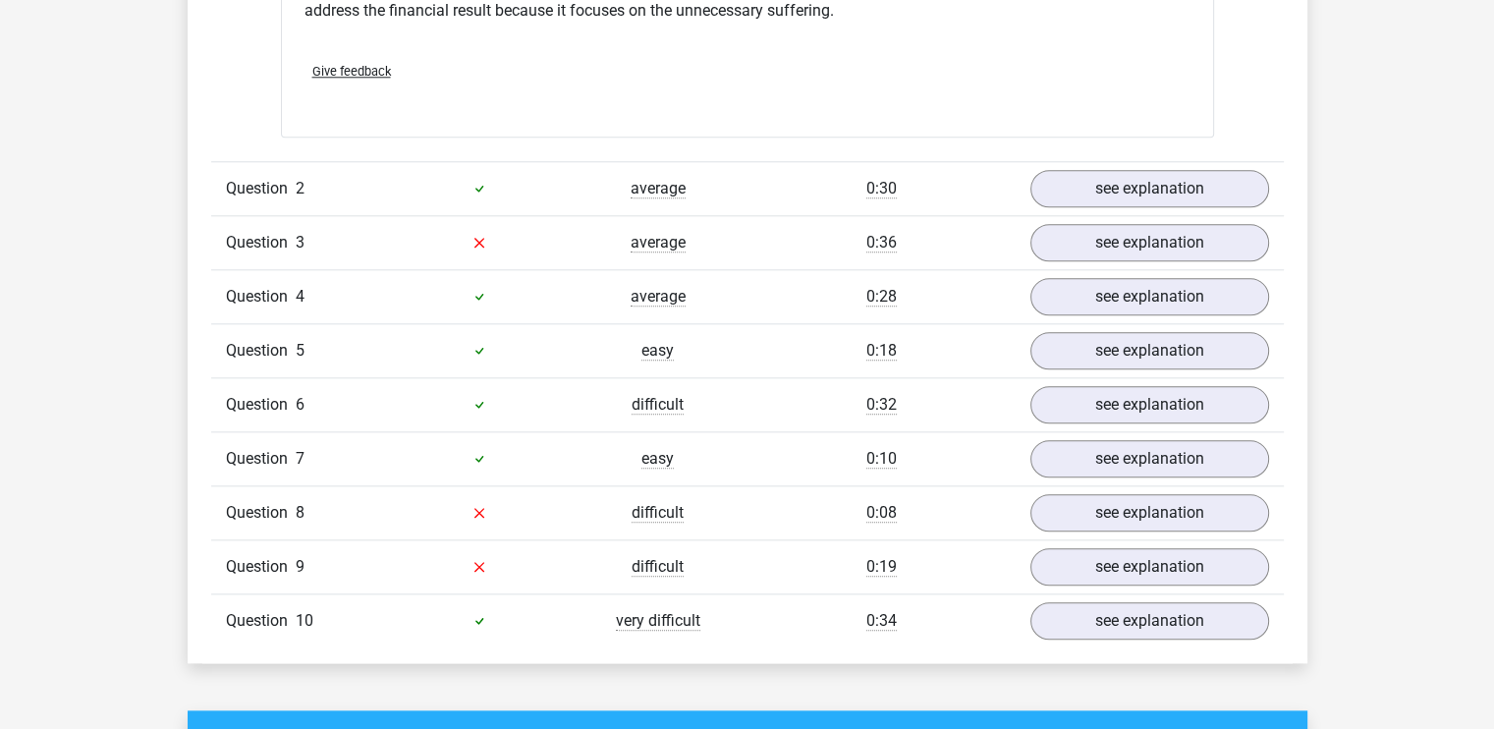
scroll to position [2067, 0]
click at [1122, 620] on link "see explanation" at bounding box center [1149, 620] width 274 height 43
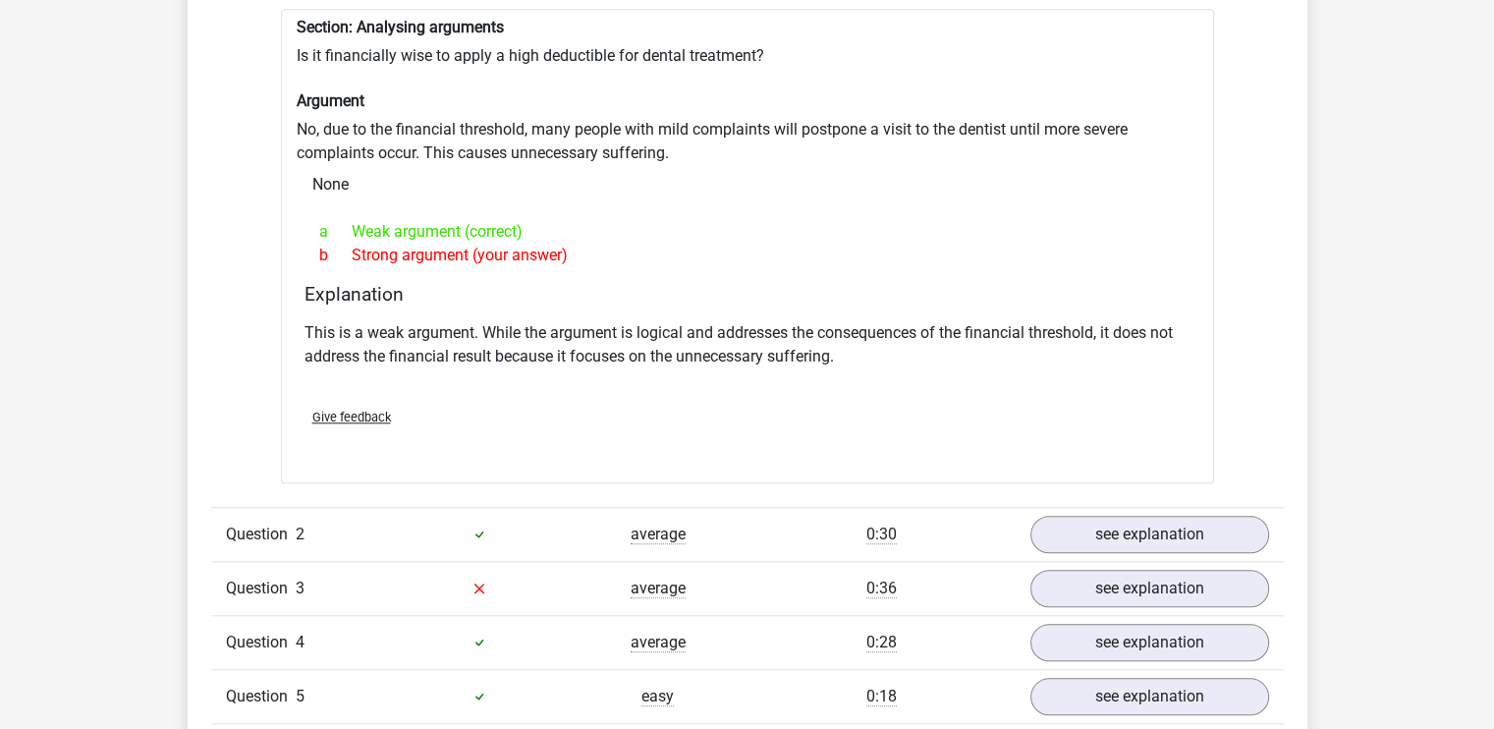
scroll to position [1728, 0]
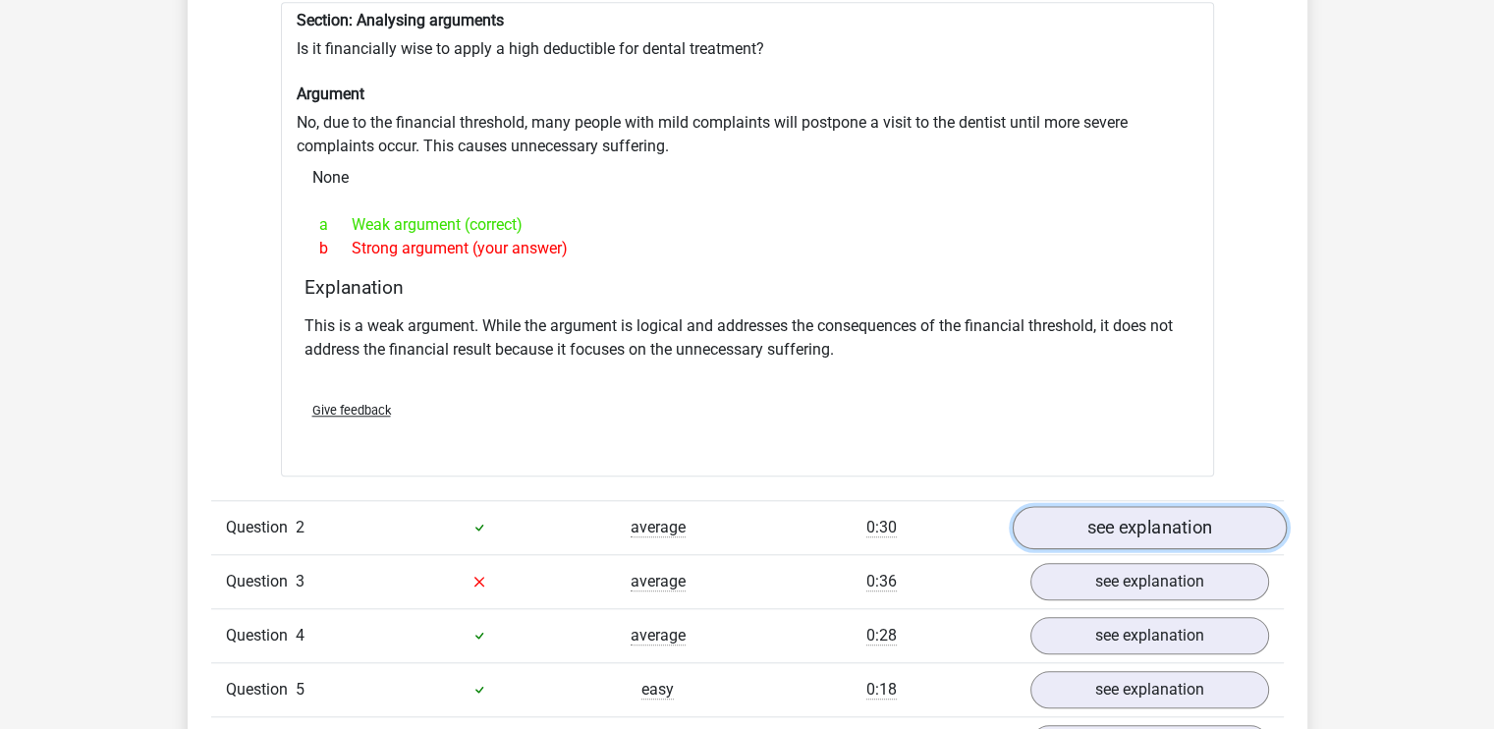
click at [1059, 531] on link "see explanation" at bounding box center [1149, 527] width 274 height 43
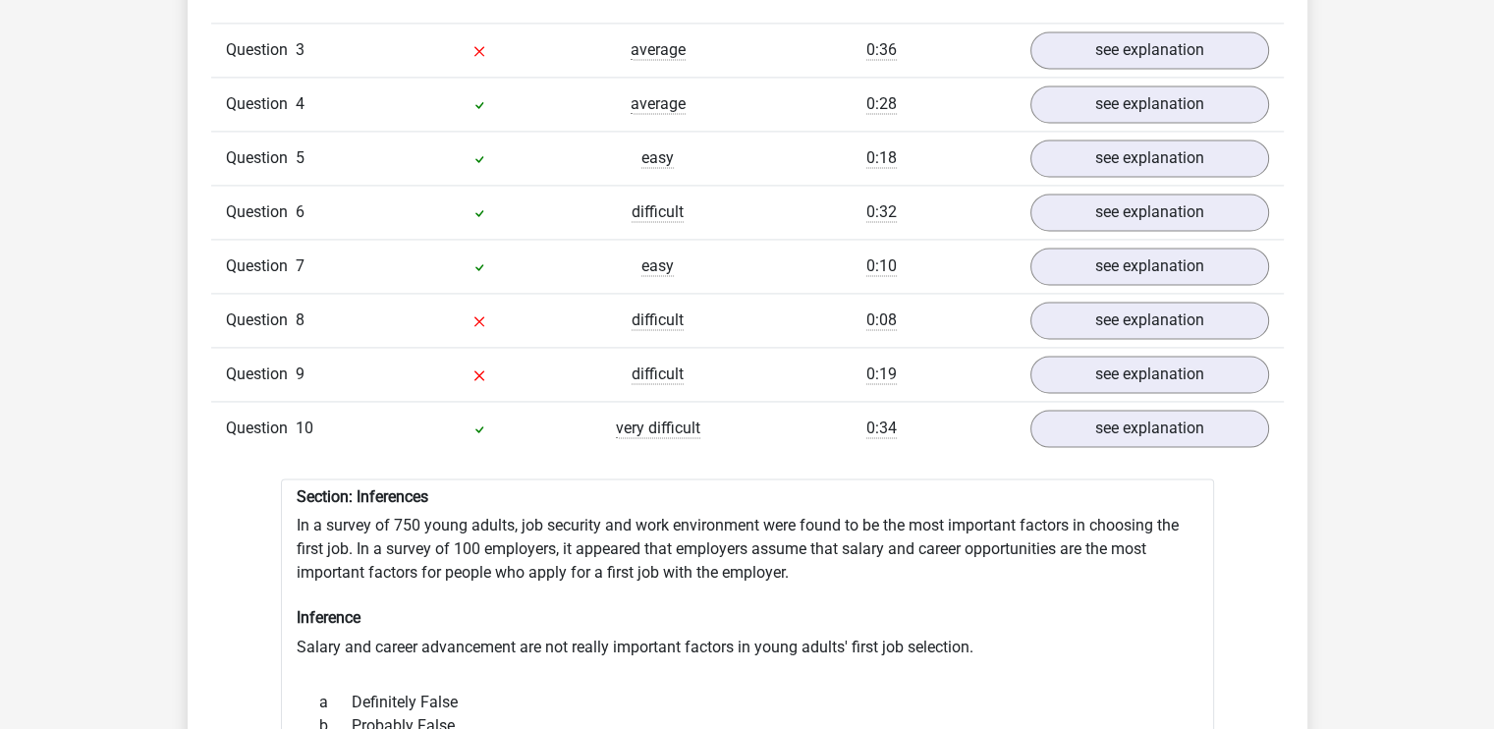
scroll to position [2899, 0]
click at [1218, 420] on link "see explanation" at bounding box center [1149, 427] width 274 height 43
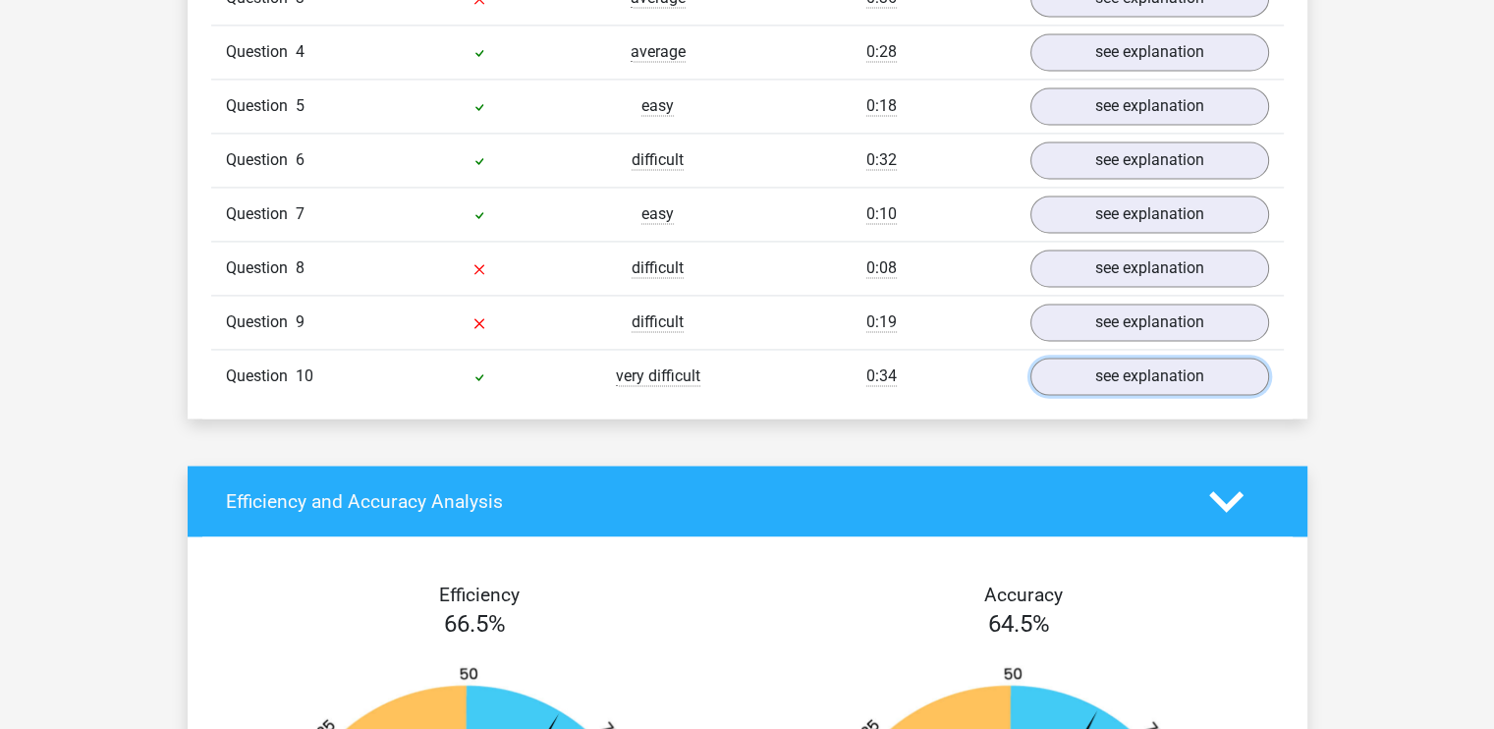
scroll to position [2951, 0]
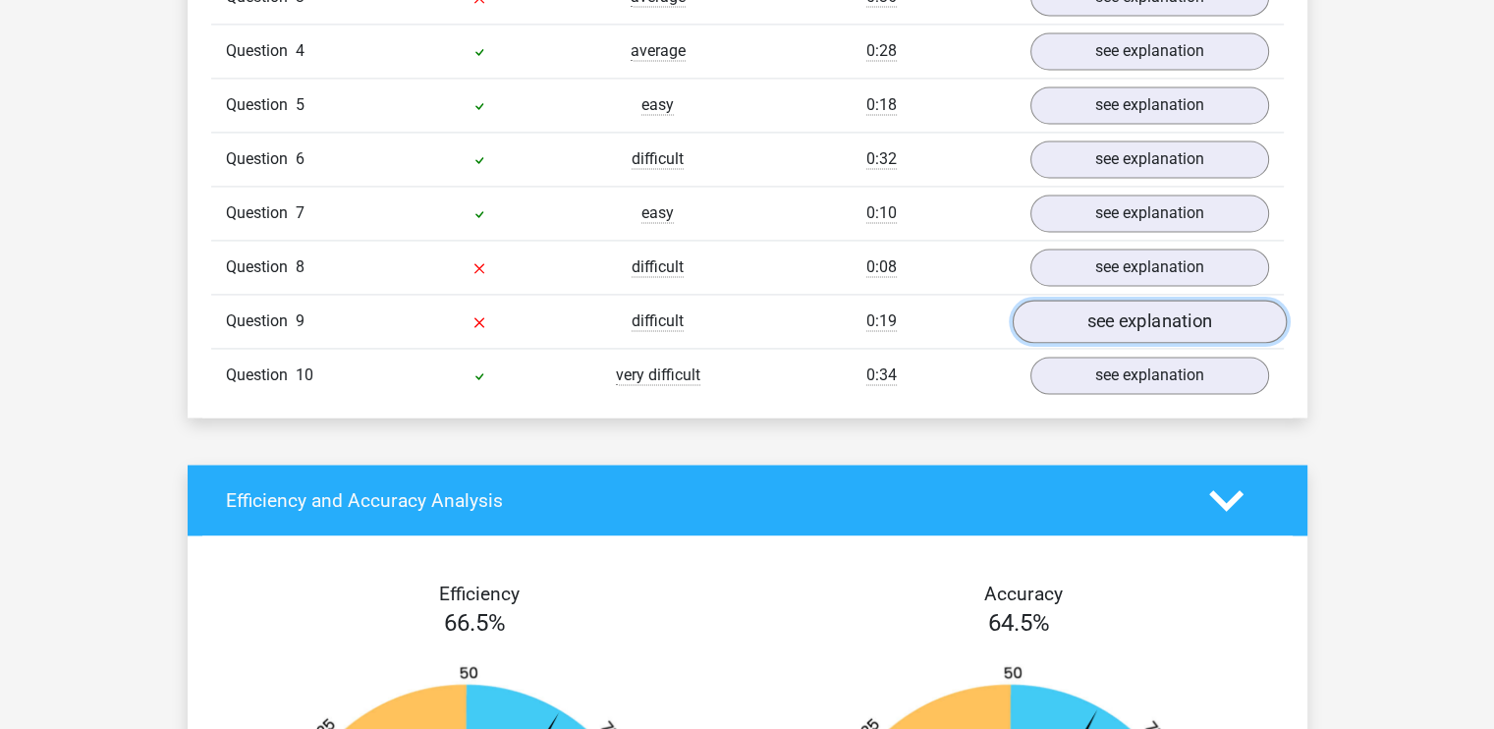
click at [1116, 306] on link "see explanation" at bounding box center [1149, 321] width 274 height 43
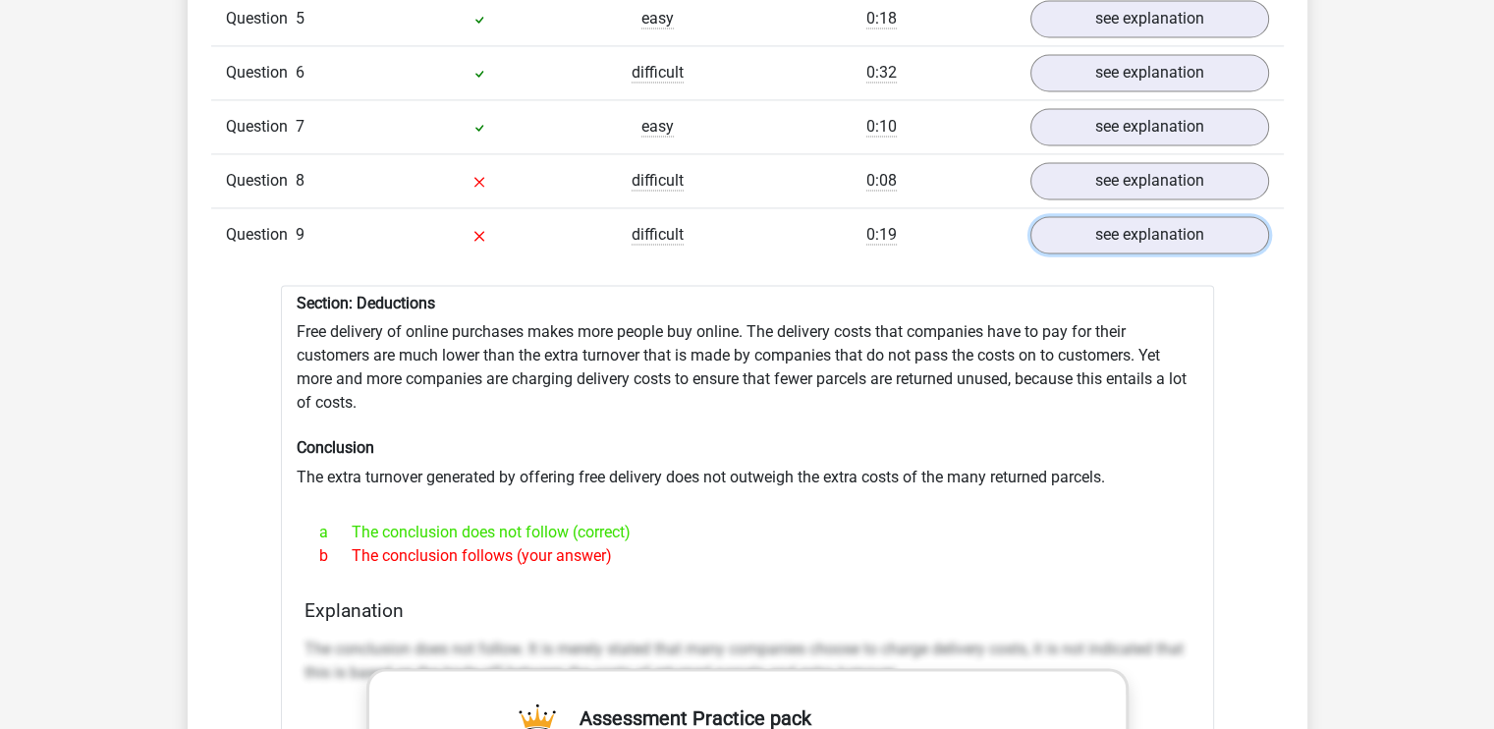
scroll to position [2777, 0]
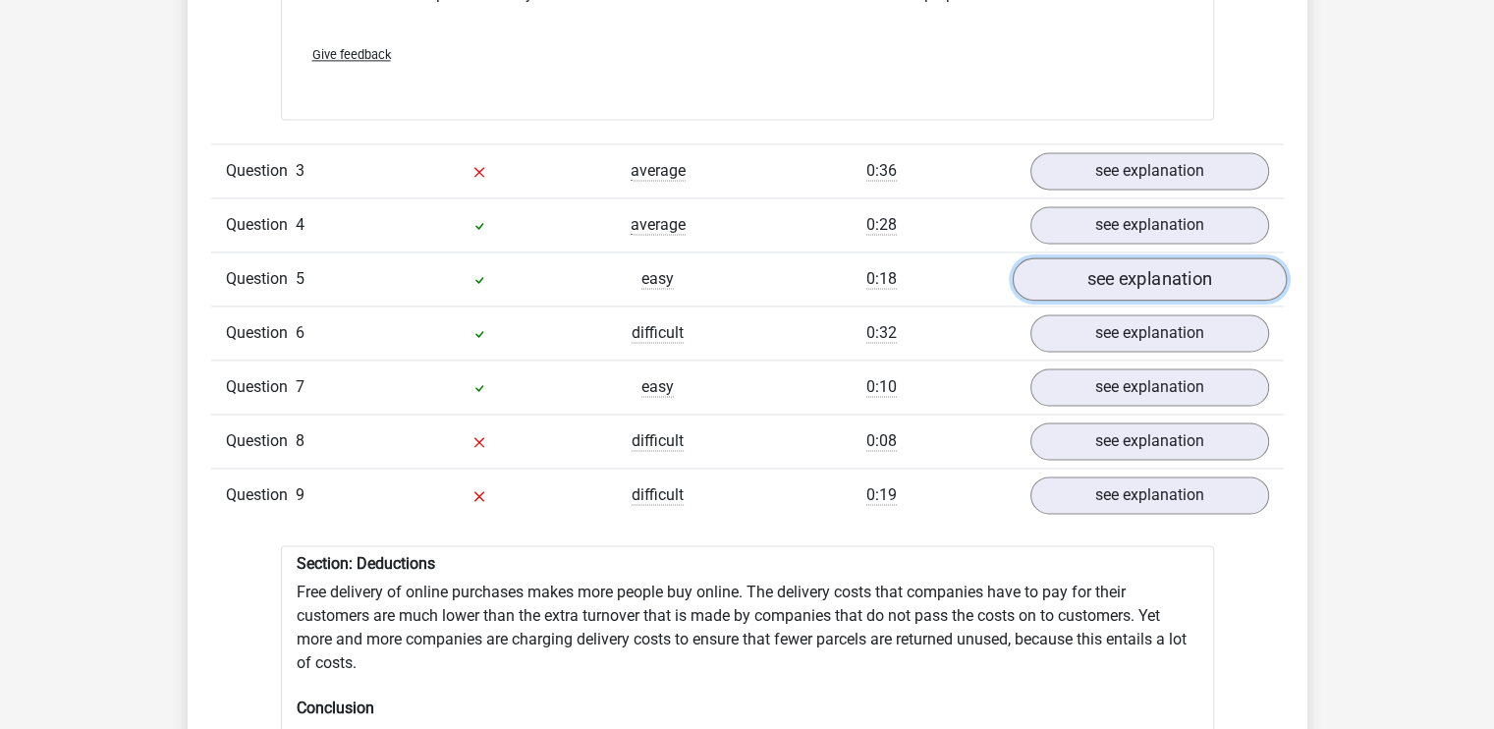
click at [1095, 276] on link "see explanation" at bounding box center [1149, 278] width 274 height 43
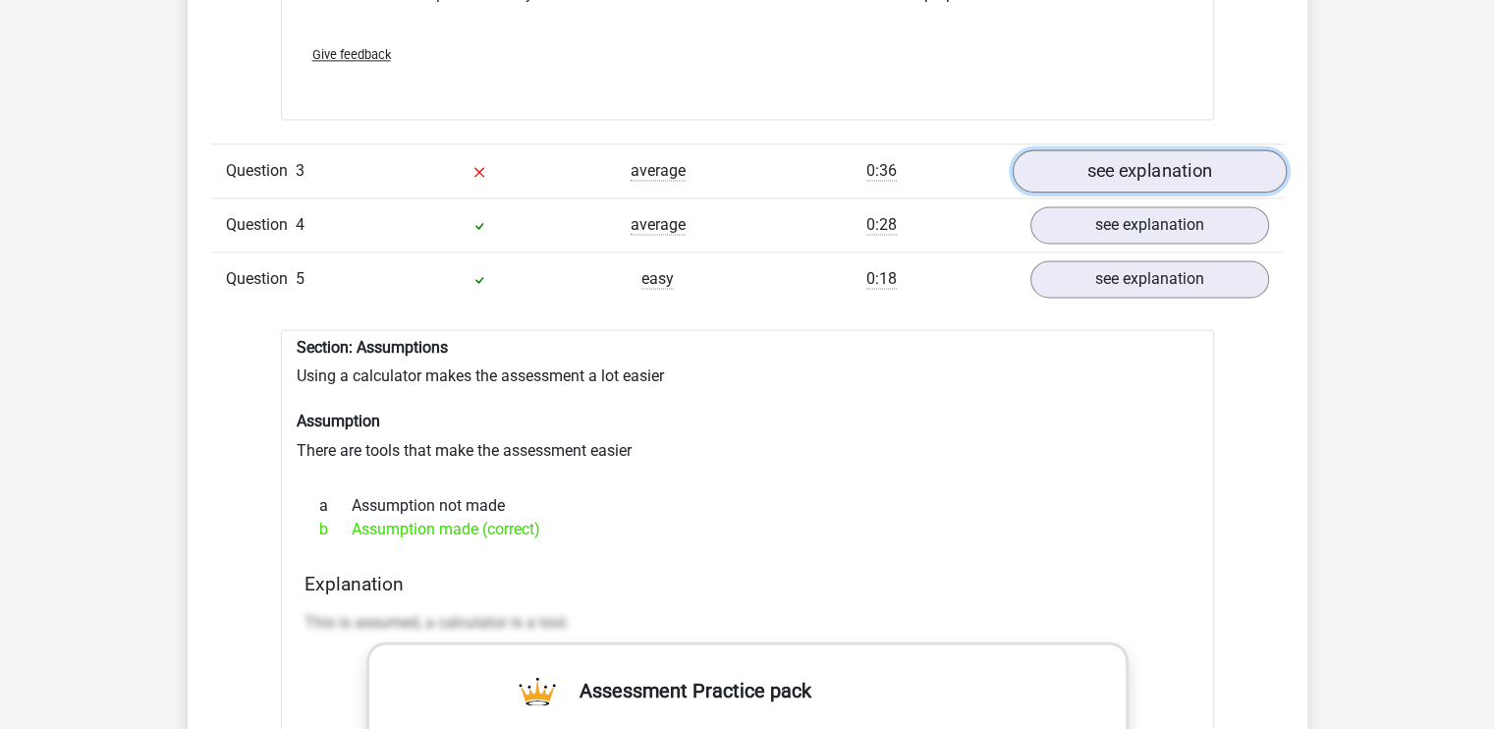
click at [1106, 178] on link "see explanation" at bounding box center [1149, 170] width 274 height 43
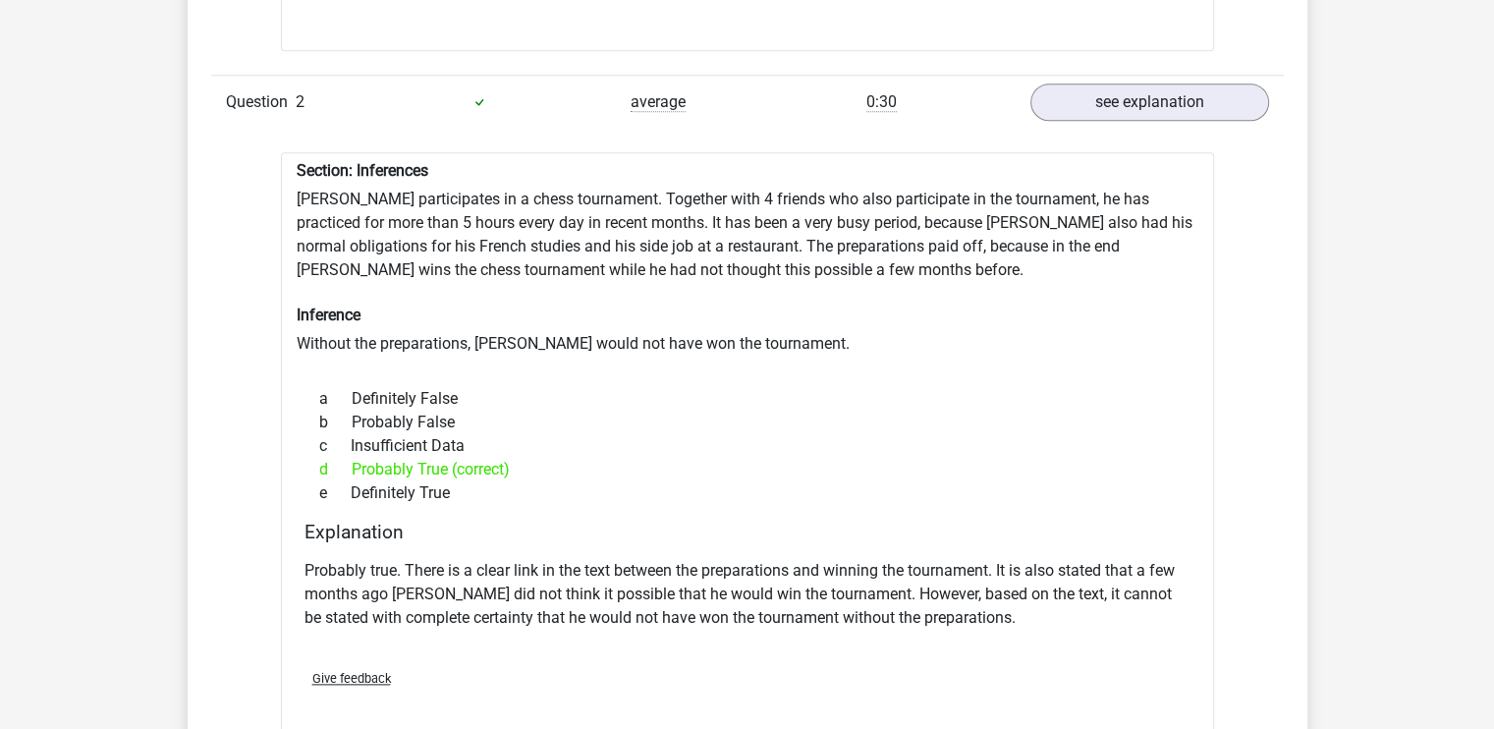
scroll to position [2153, 0]
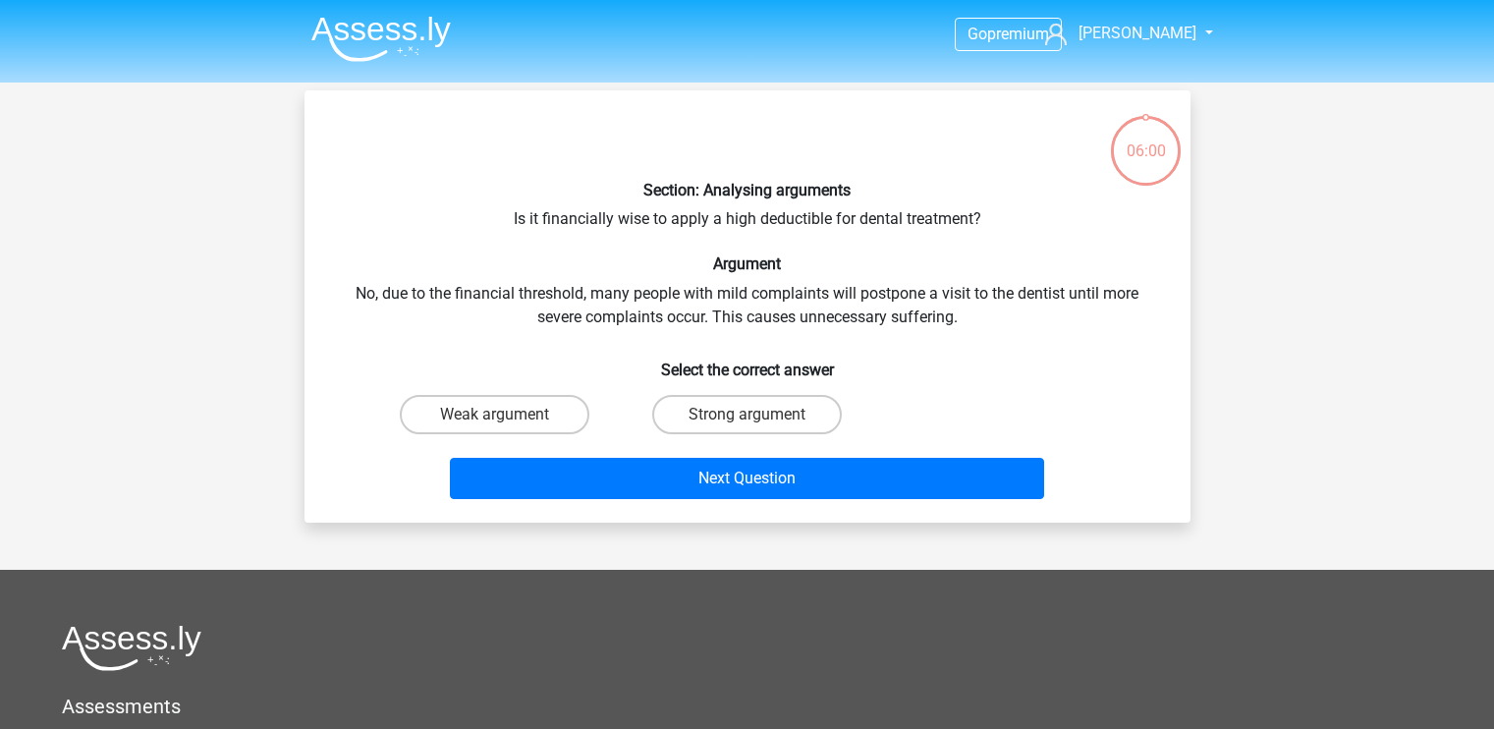
scroll to position [74, 0]
